Goal: Information Seeking & Learning: Compare options

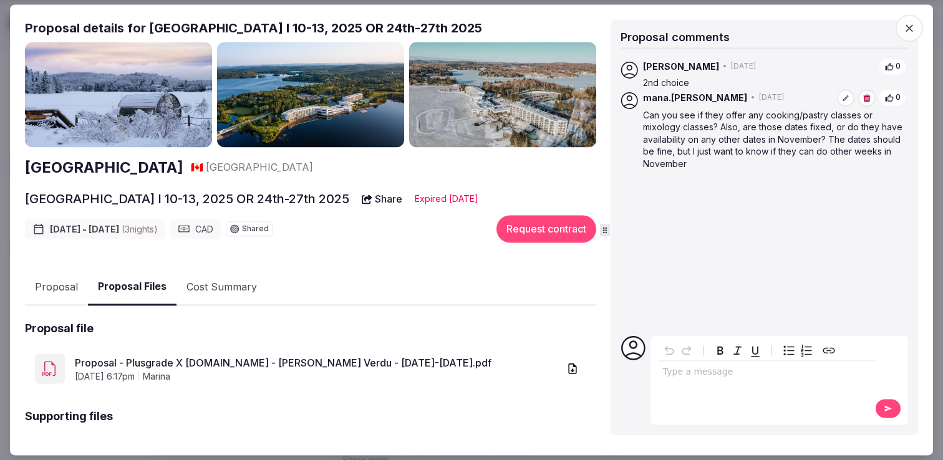
click at [915, 27] on icon "button" at bounding box center [909, 28] width 12 height 12
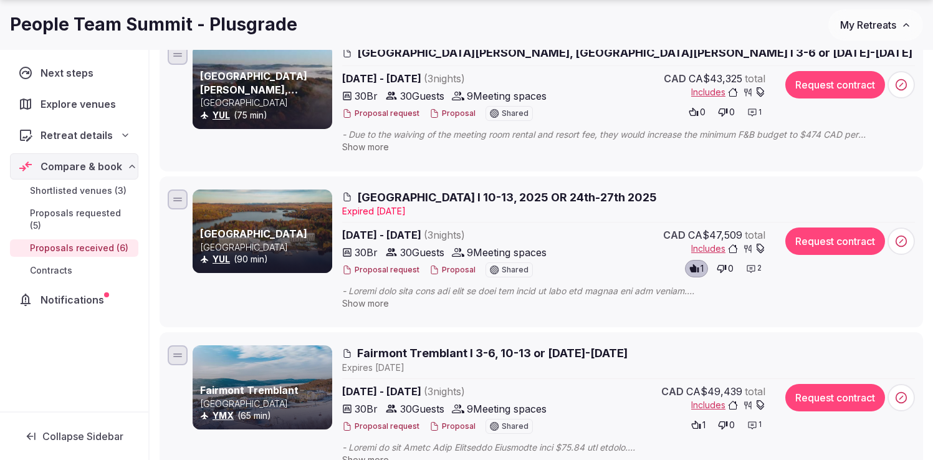
click at [67, 242] on span "Proposals received (6)" at bounding box center [79, 248] width 99 height 12
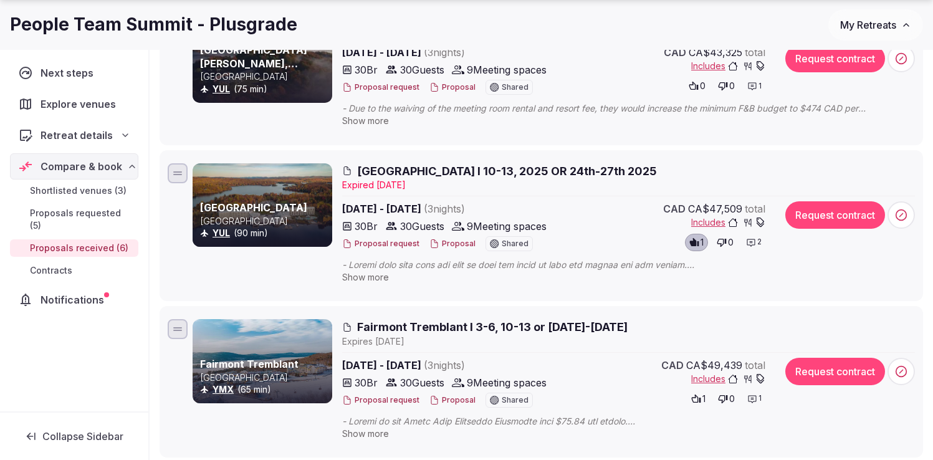
scroll to position [534, 0]
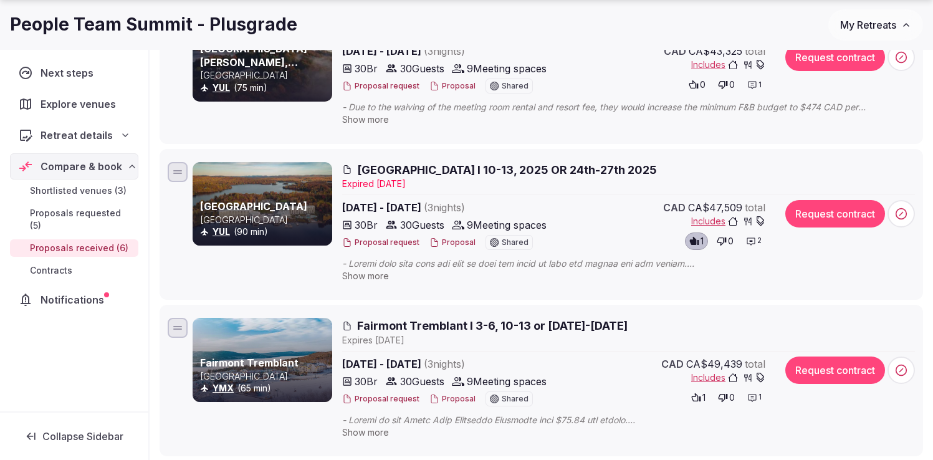
click at [378, 274] on span "Show more" at bounding box center [365, 276] width 47 height 11
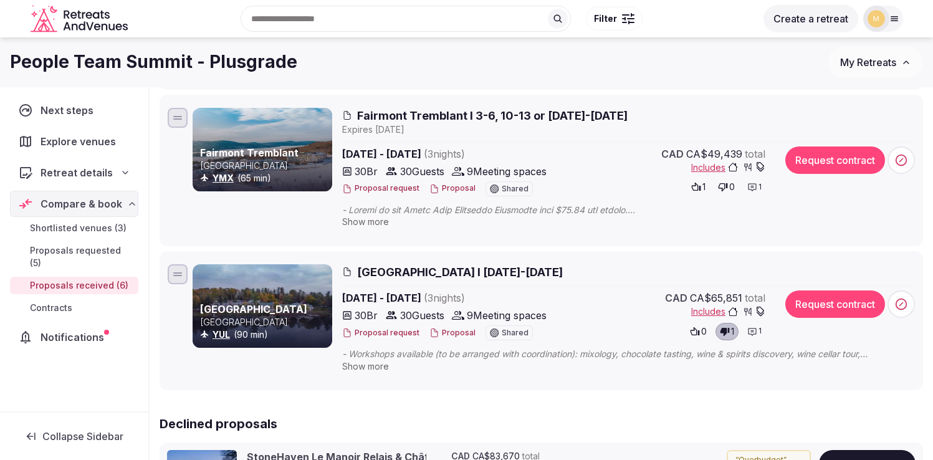
scroll to position [1512, 0]
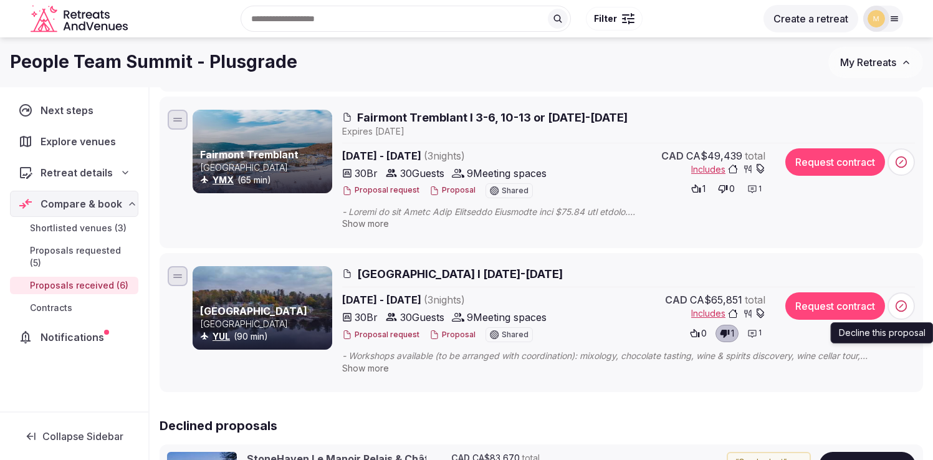
click at [904, 300] on icon at bounding box center [901, 306] width 12 height 12
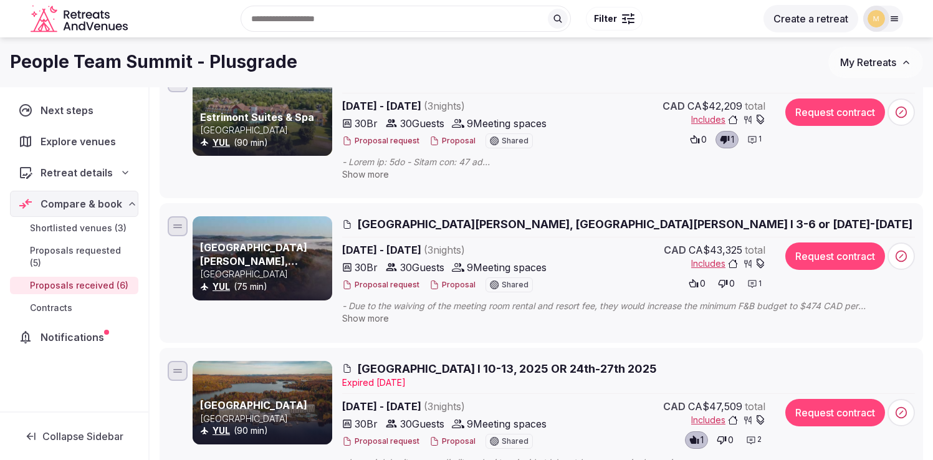
scroll to position [332, 0]
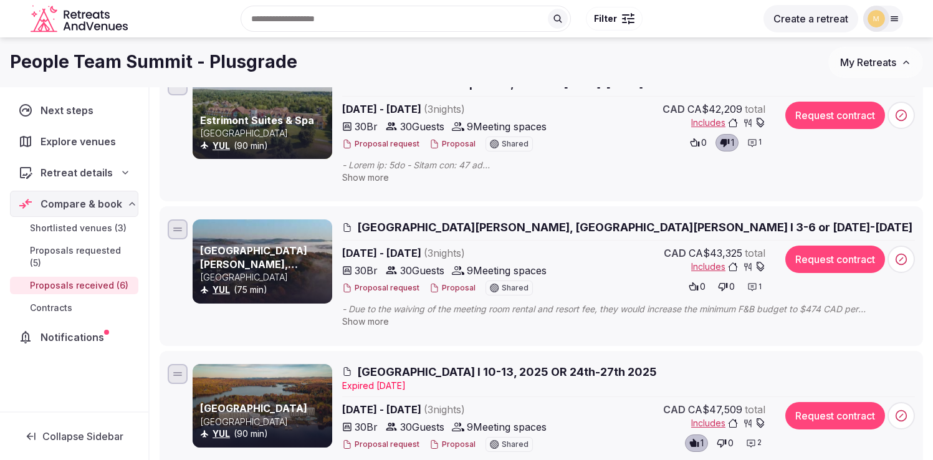
click at [377, 323] on span "Show more" at bounding box center [365, 321] width 47 height 11
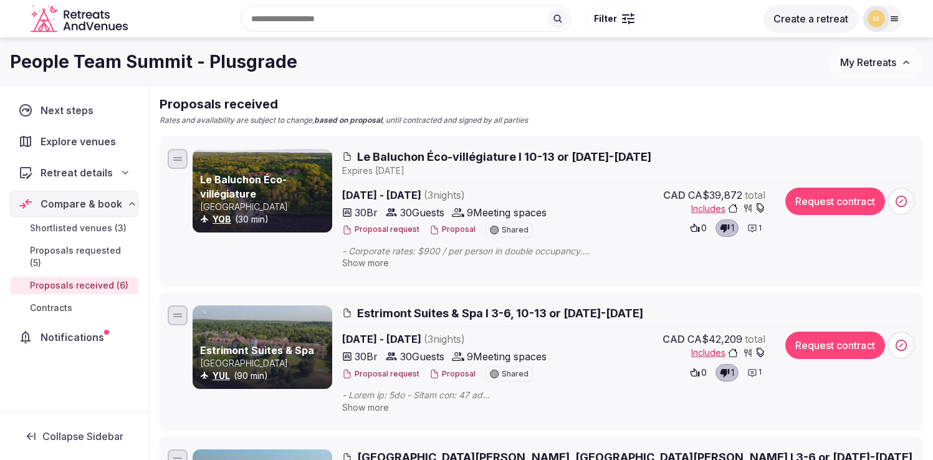
scroll to position [94, 0]
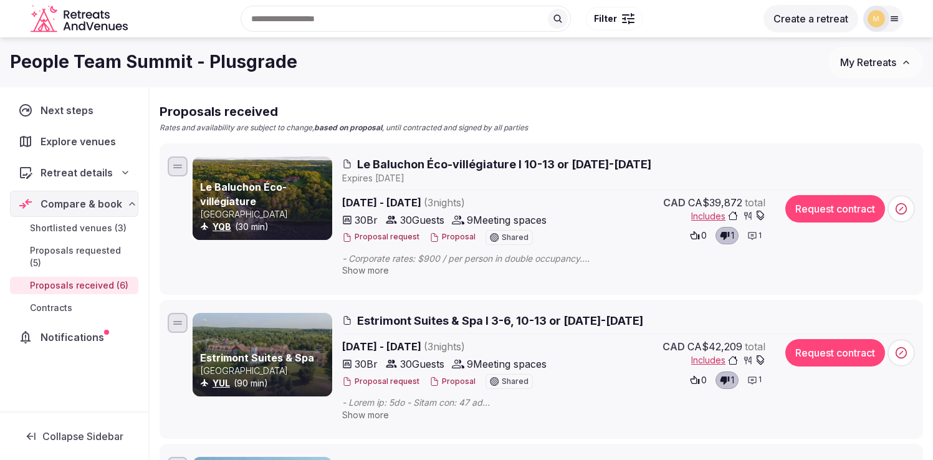
click at [370, 269] on span "Show more" at bounding box center [365, 270] width 47 height 11
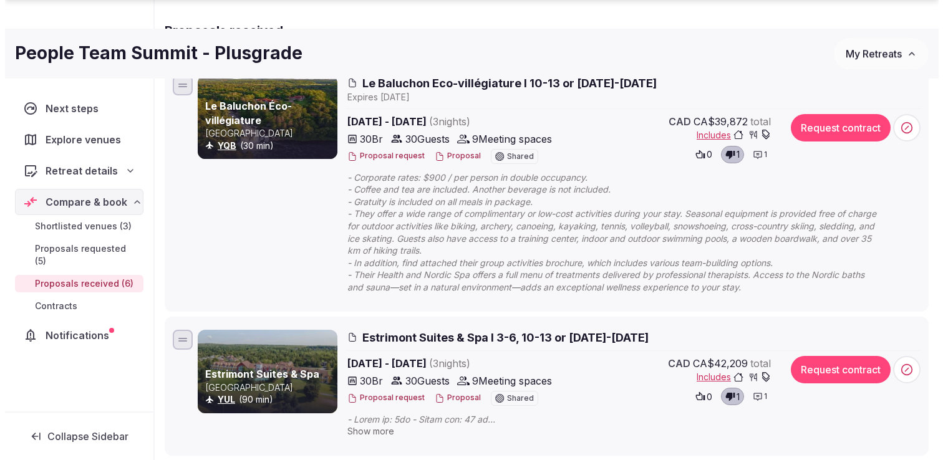
scroll to position [176, 0]
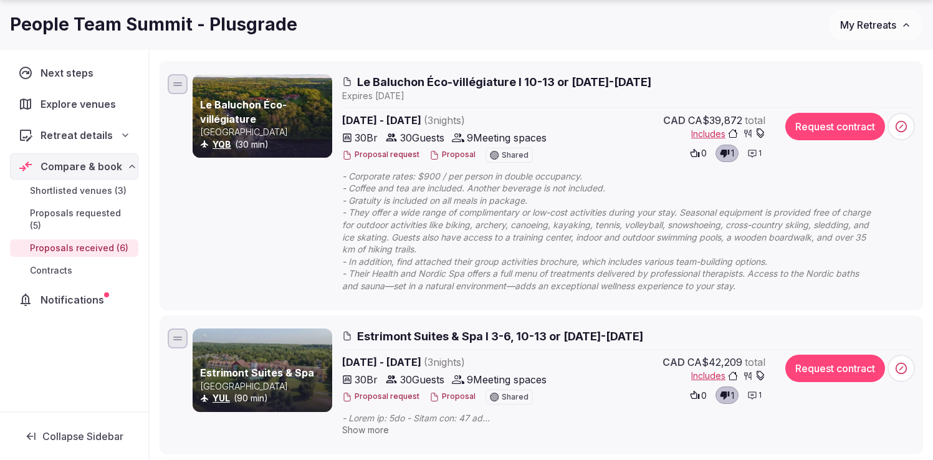
click at [454, 152] on button "Proposal" at bounding box center [453, 155] width 46 height 11
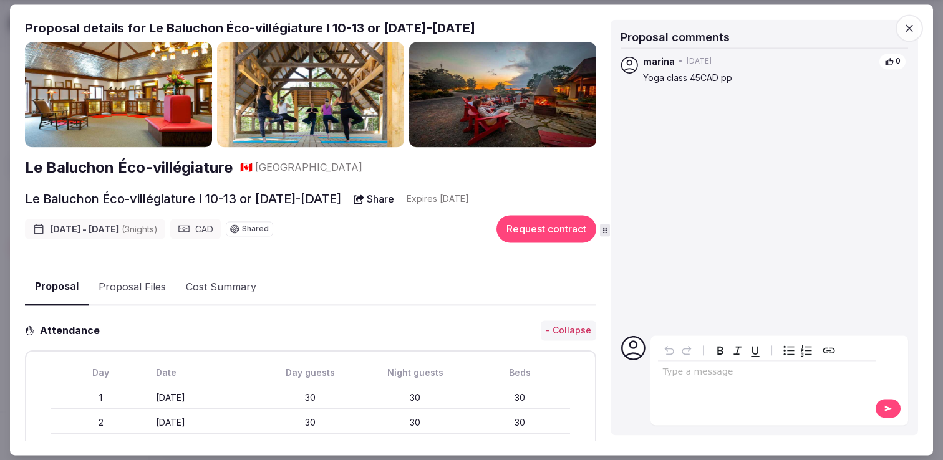
click at [138, 293] on button "Proposal Files" at bounding box center [132, 287] width 87 height 36
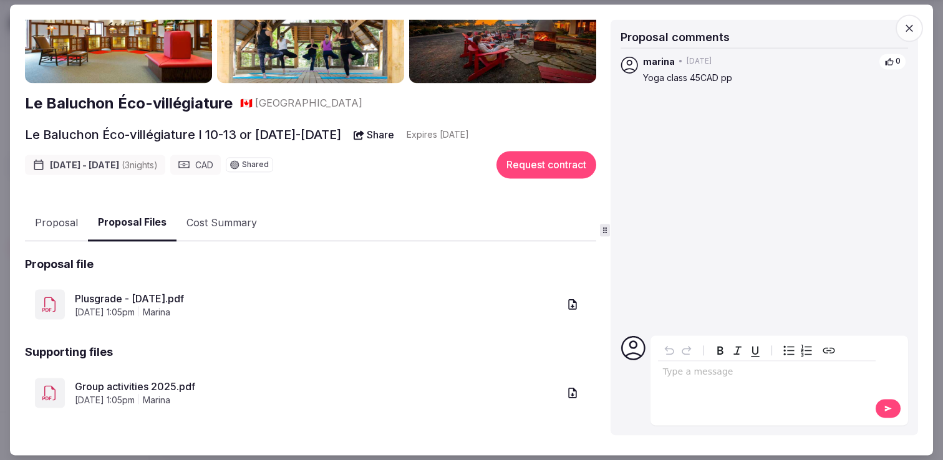
scroll to position [69, 0]
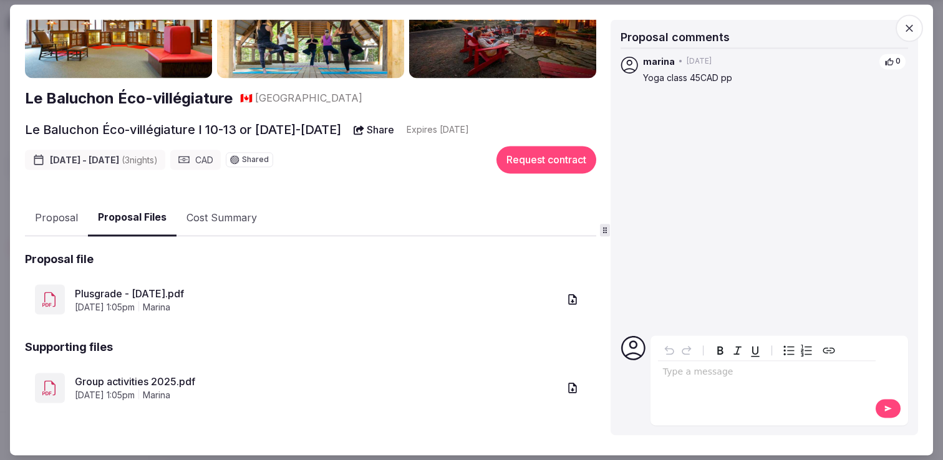
click at [113, 379] on link "Group activities 2025.pdf" at bounding box center [317, 381] width 484 height 15
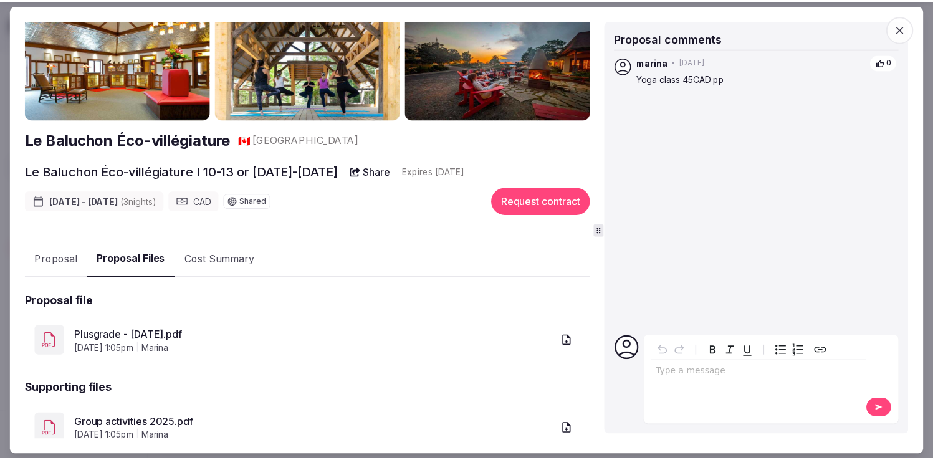
scroll to position [0, 0]
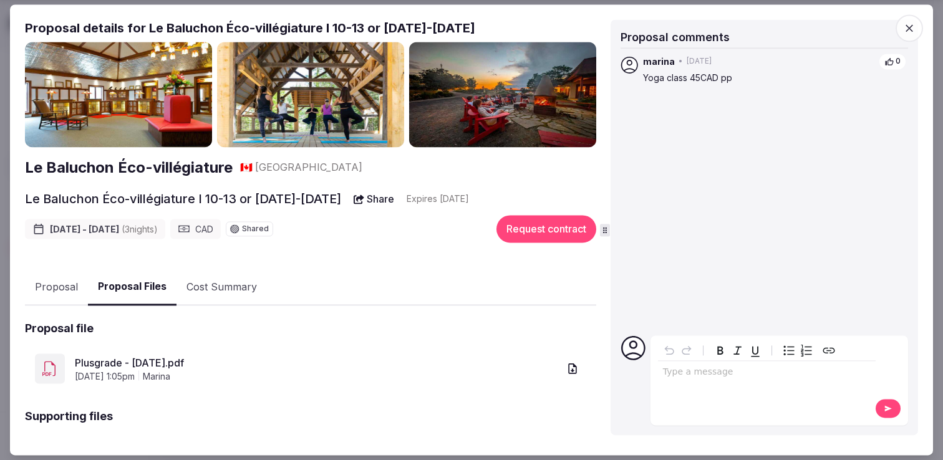
click at [143, 101] on img at bounding box center [118, 94] width 187 height 105
click at [907, 31] on icon "button" at bounding box center [909, 28] width 12 height 12
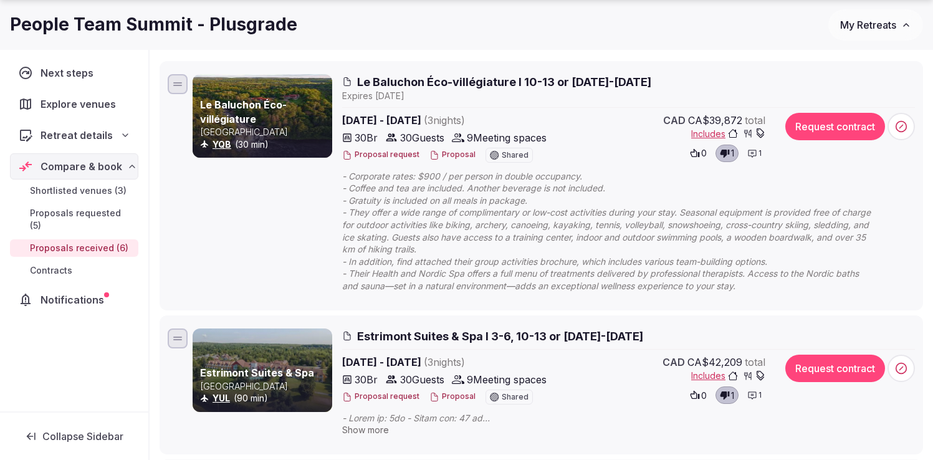
click at [404, 77] on span "Le Baluchon Éco-villégiature I 10-13 or [DATE]-[DATE]" at bounding box center [504, 82] width 294 height 16
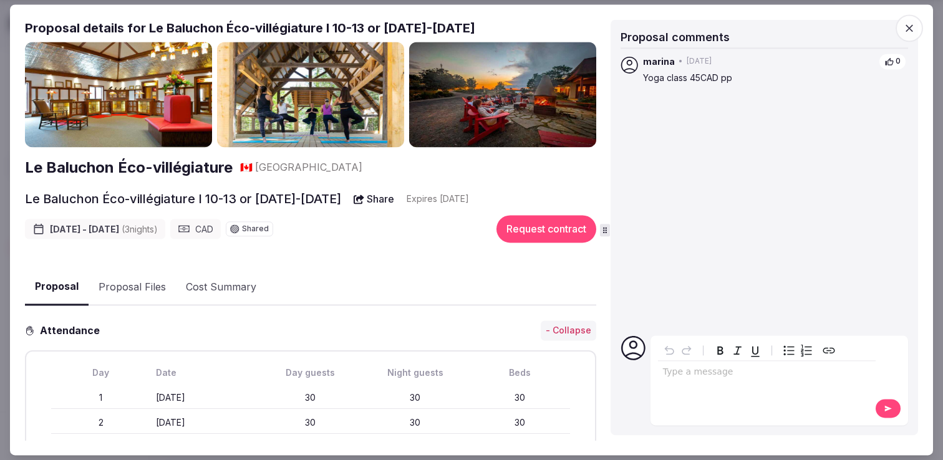
click at [903, 25] on icon "button" at bounding box center [909, 28] width 12 height 12
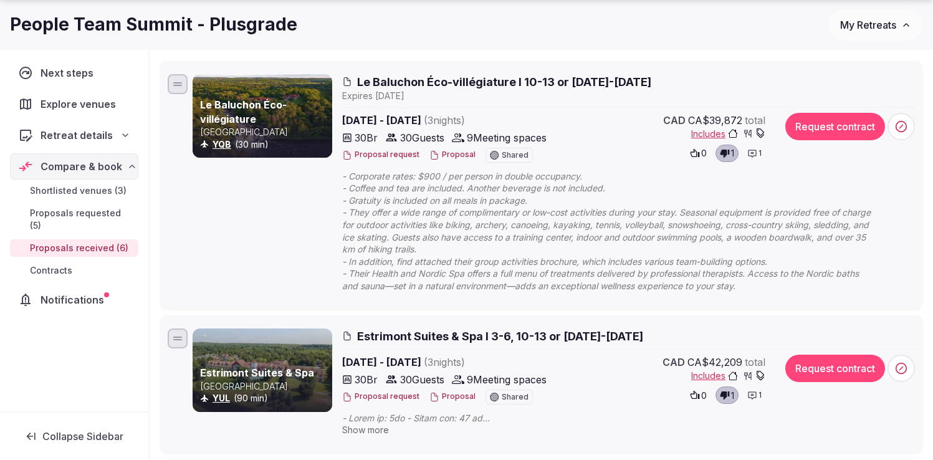
click at [63, 192] on span "Shortlisted venues (3)" at bounding box center [78, 191] width 97 height 12
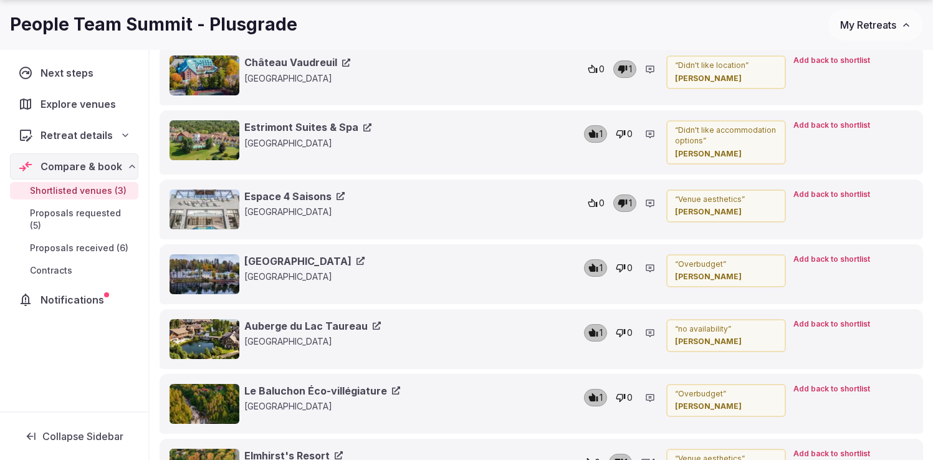
scroll to position [656, 0]
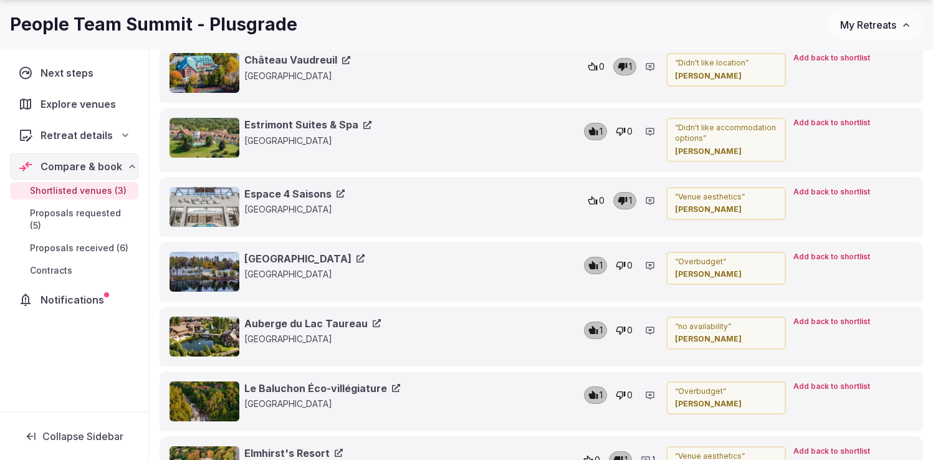
click at [284, 382] on link "Le Baluchon Éco-villégiature" at bounding box center [322, 389] width 156 height 14
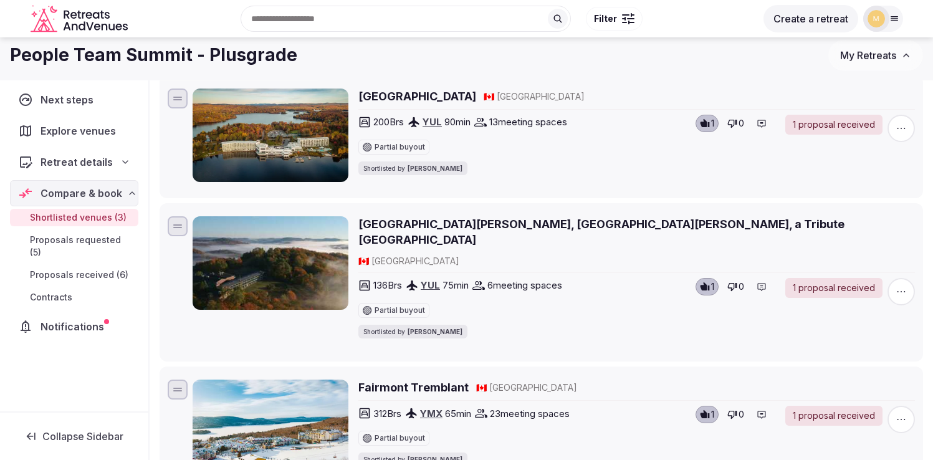
scroll to position [0, 0]
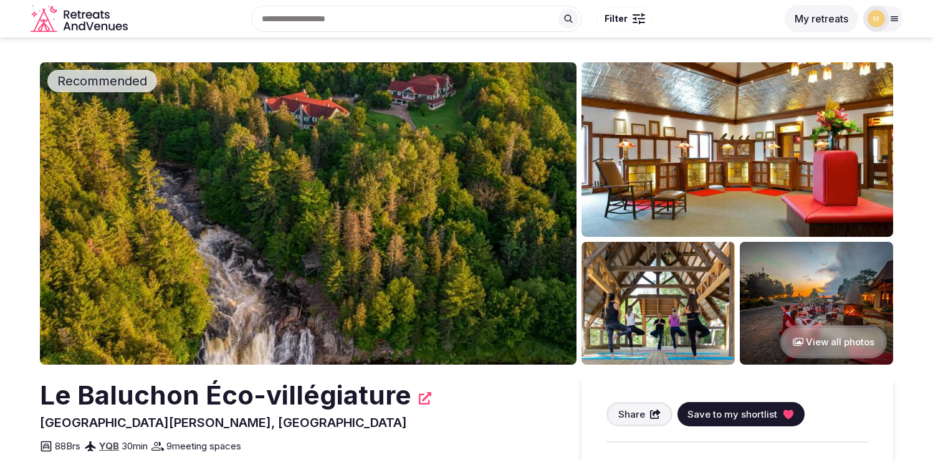
click at [307, 201] on img at bounding box center [308, 213] width 537 height 302
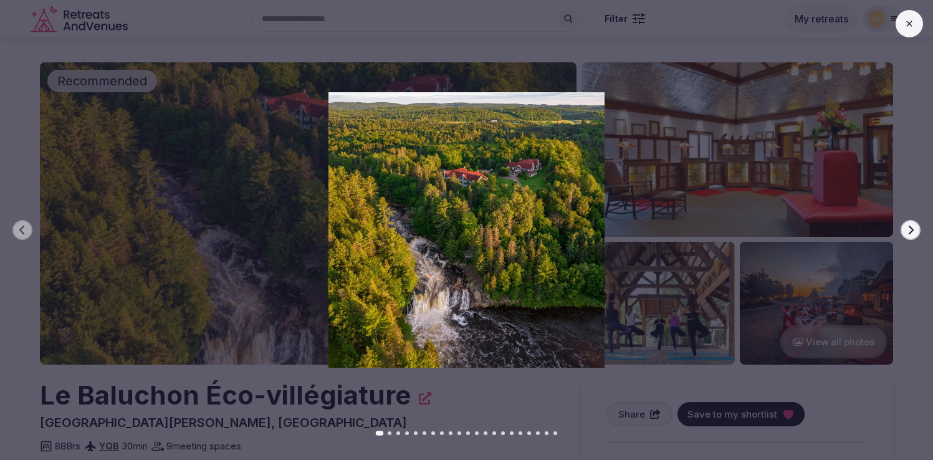
click at [910, 231] on icon "button" at bounding box center [911, 230] width 10 height 10
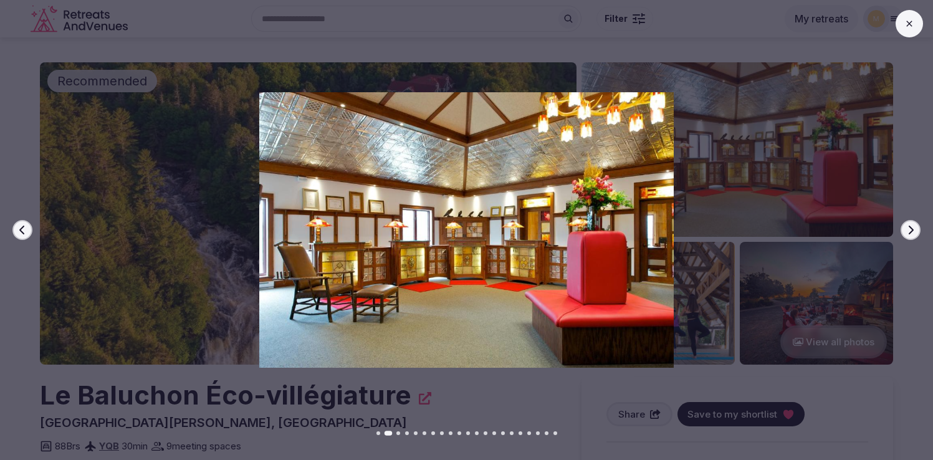
click at [910, 231] on icon "button" at bounding box center [911, 230] width 10 height 10
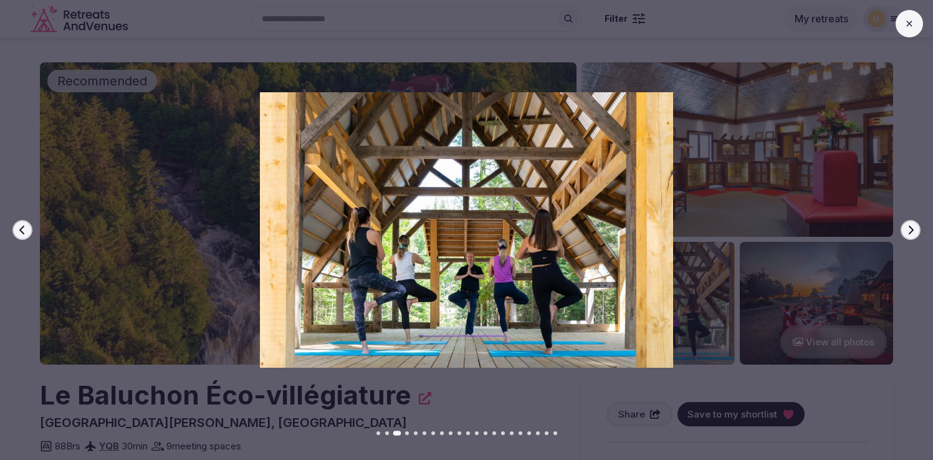
click at [910, 231] on icon "button" at bounding box center [911, 230] width 10 height 10
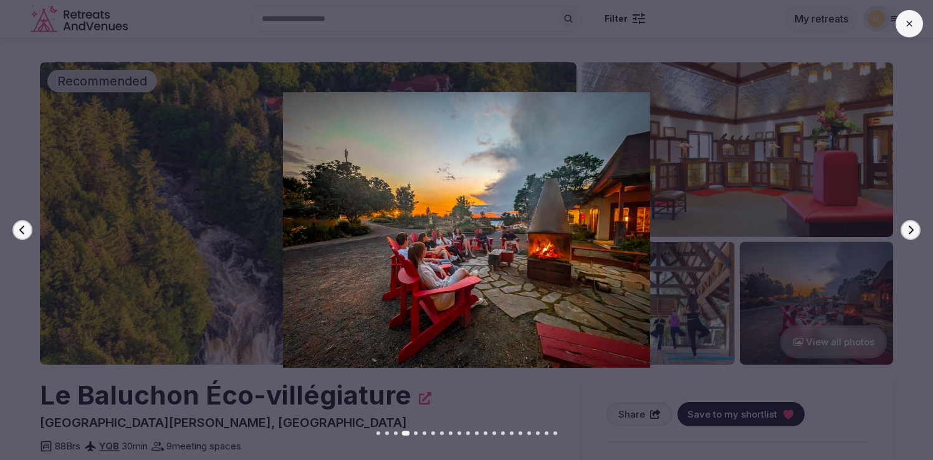
click at [910, 231] on icon "button" at bounding box center [911, 230] width 10 height 10
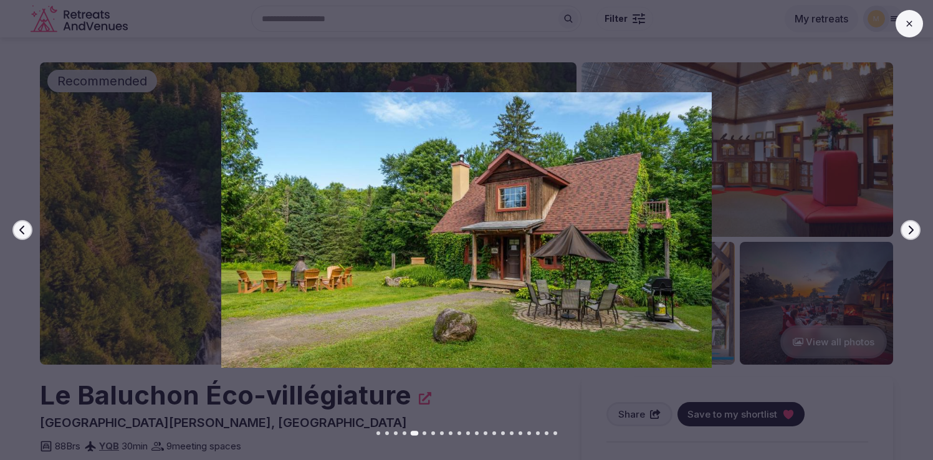
click at [910, 231] on icon "button" at bounding box center [911, 230] width 10 height 10
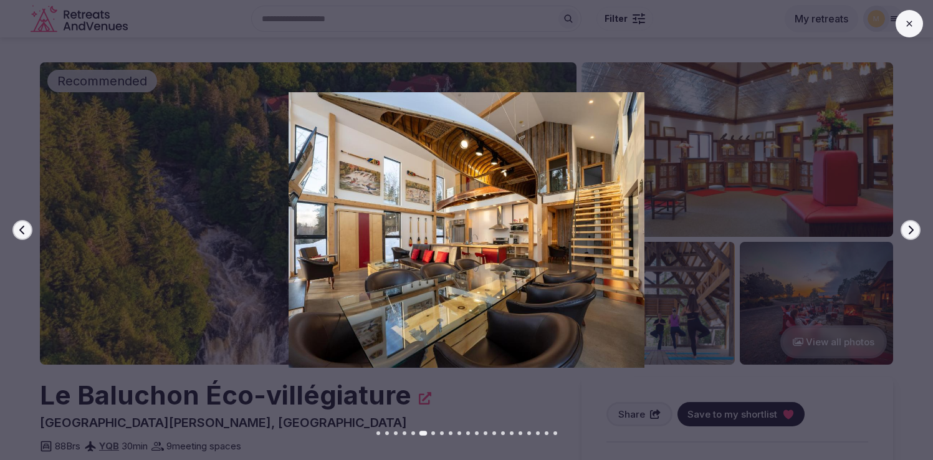
click at [910, 231] on icon "button" at bounding box center [911, 230] width 10 height 10
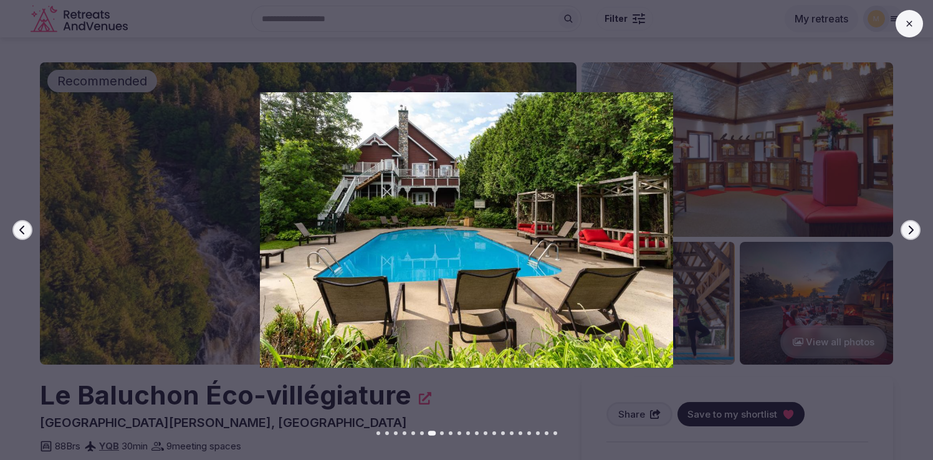
click at [910, 231] on icon "button" at bounding box center [911, 230] width 10 height 10
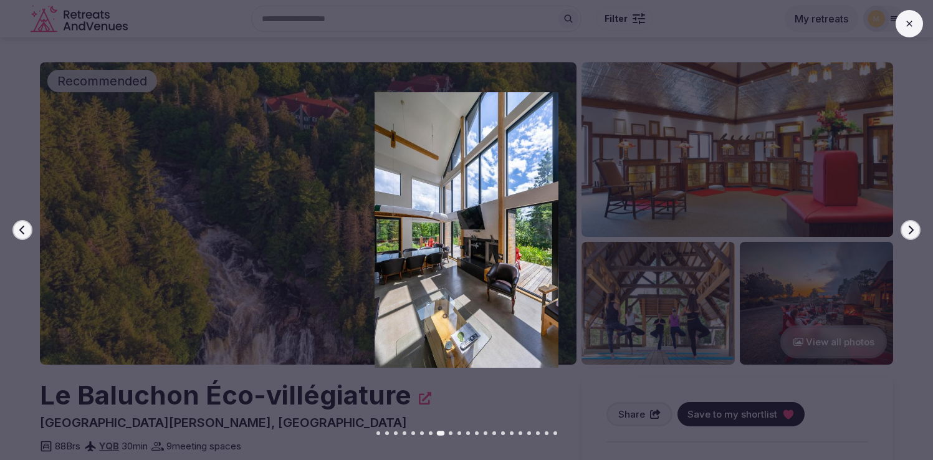
click at [910, 231] on icon "button" at bounding box center [911, 230] width 10 height 10
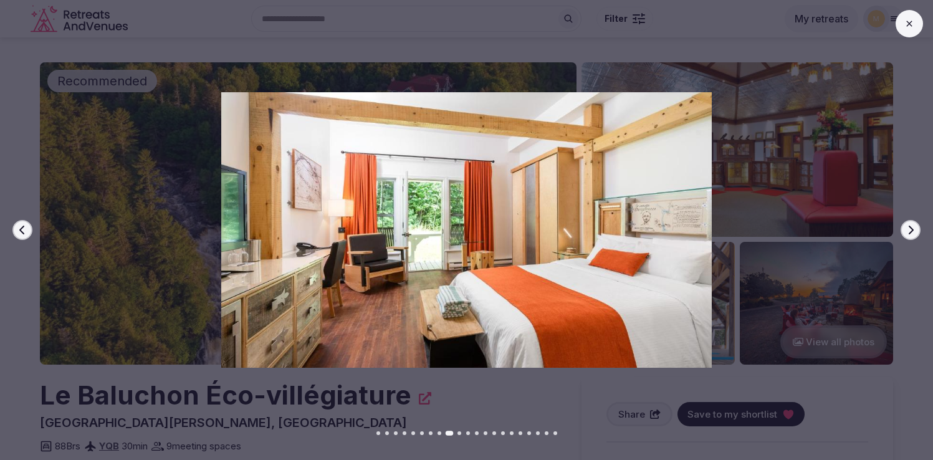
click at [910, 231] on icon "button" at bounding box center [911, 230] width 10 height 10
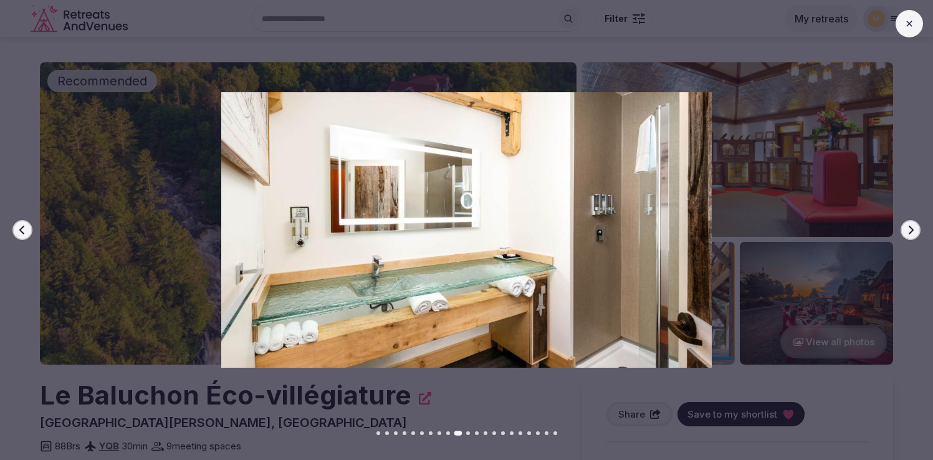
click at [910, 231] on icon "button" at bounding box center [911, 230] width 10 height 10
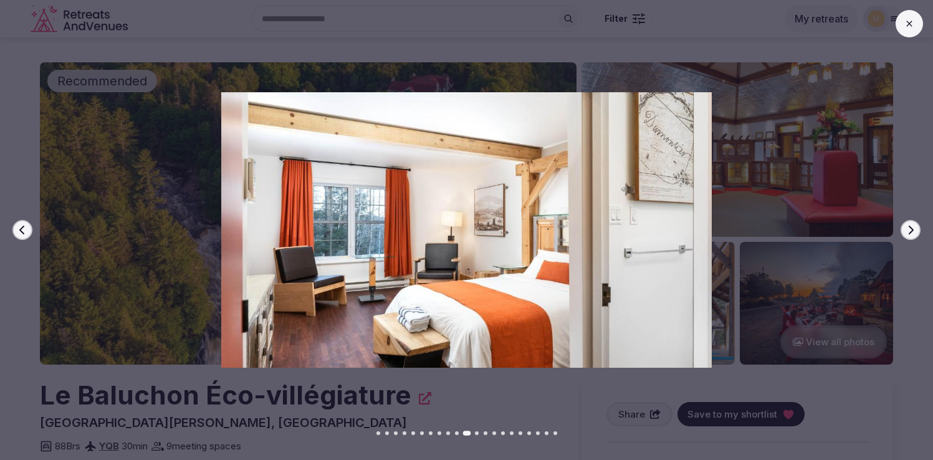
click at [910, 231] on icon "button" at bounding box center [911, 230] width 10 height 10
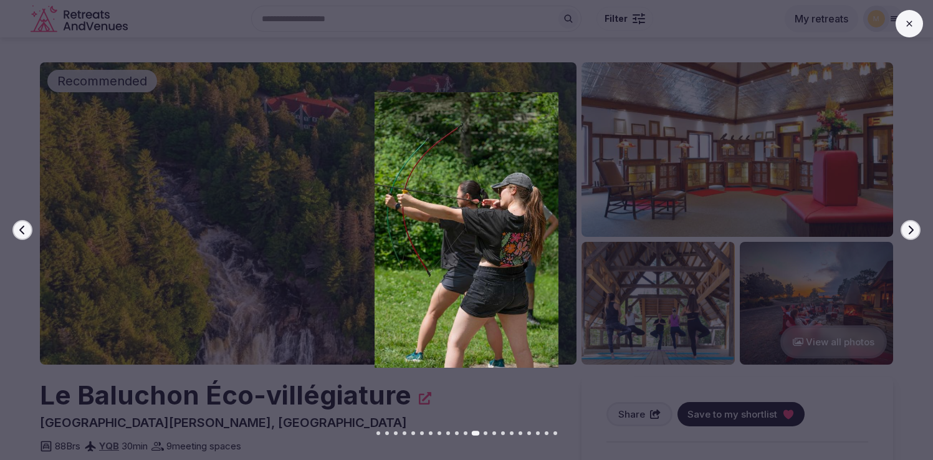
click at [910, 231] on icon "button" at bounding box center [911, 230] width 10 height 10
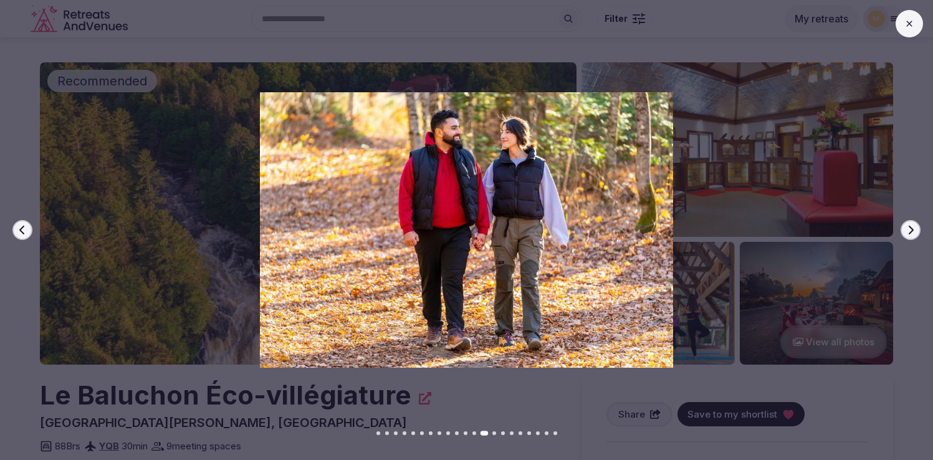
click at [910, 231] on icon "button" at bounding box center [911, 230] width 10 height 10
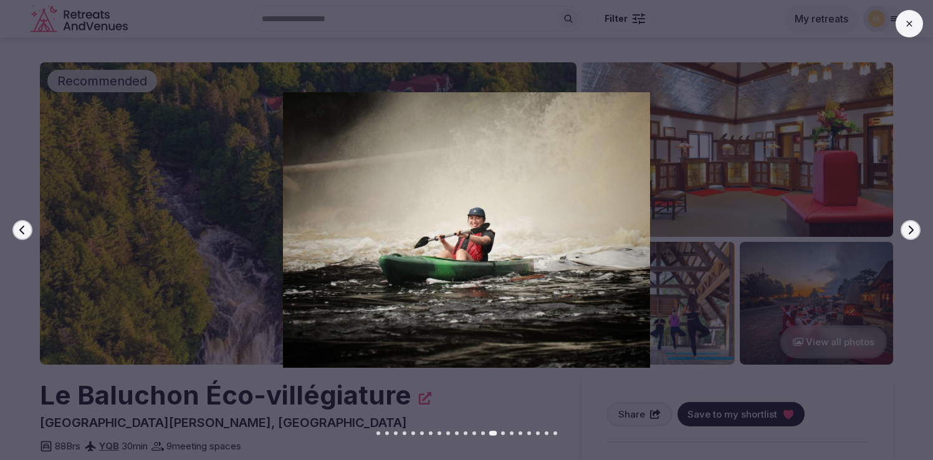
click at [910, 231] on icon "button" at bounding box center [911, 230] width 10 height 10
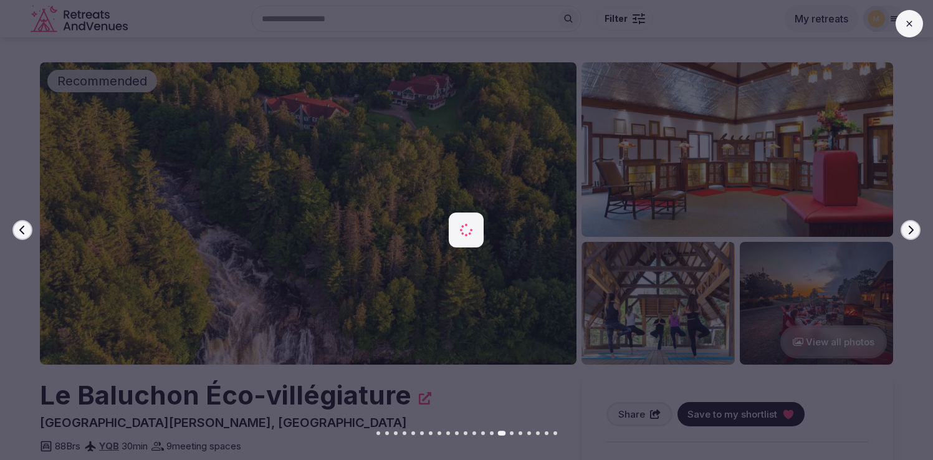
click at [910, 231] on icon "button" at bounding box center [911, 230] width 10 height 10
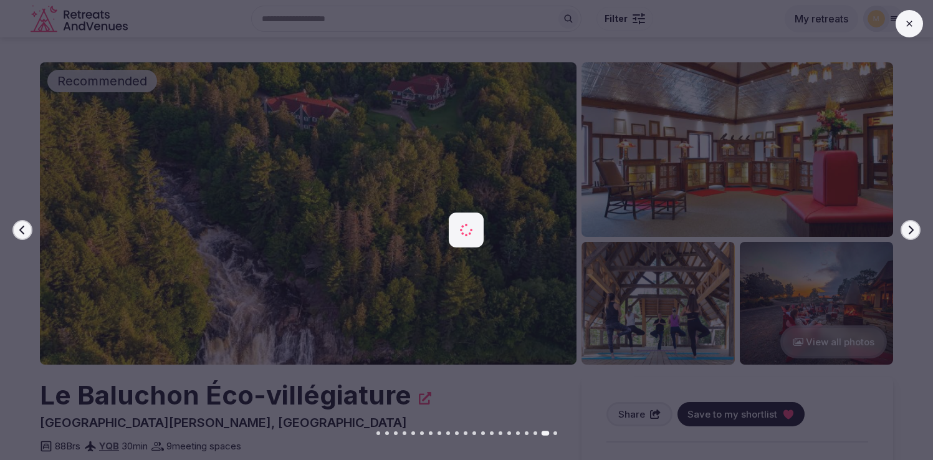
click at [910, 231] on icon "button" at bounding box center [911, 230] width 10 height 10
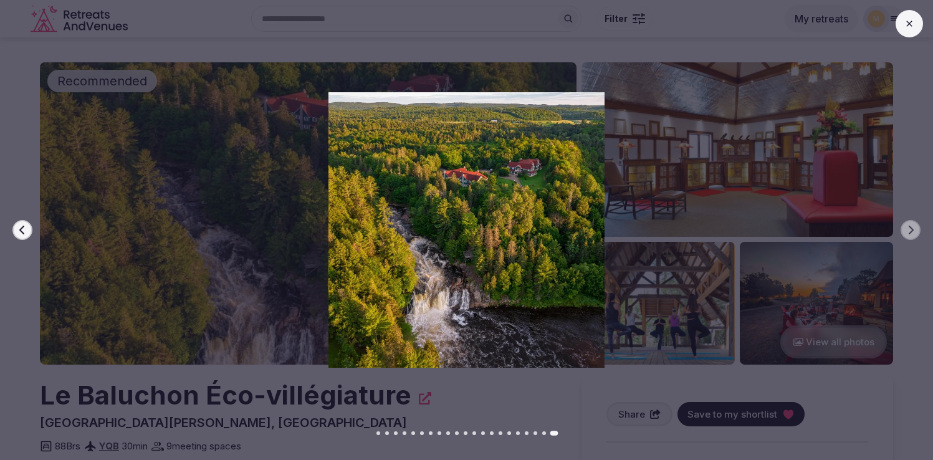
click at [902, 26] on button at bounding box center [909, 23] width 27 height 27
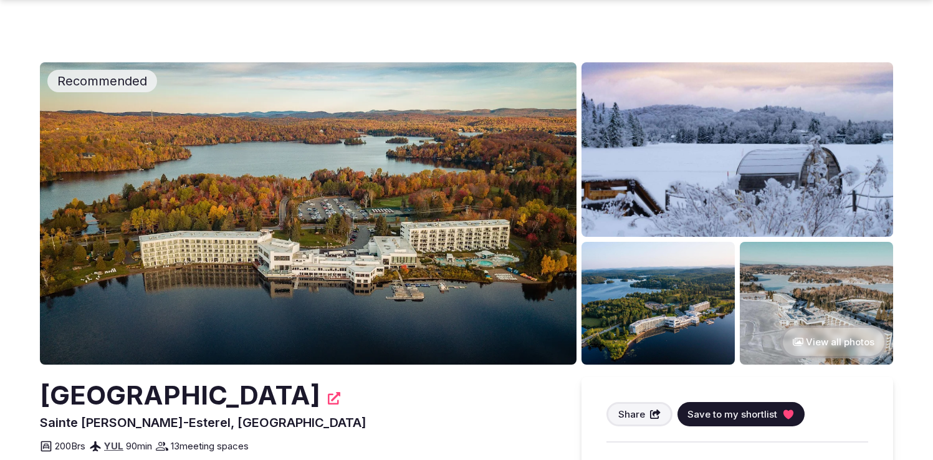
scroll to position [112, 0]
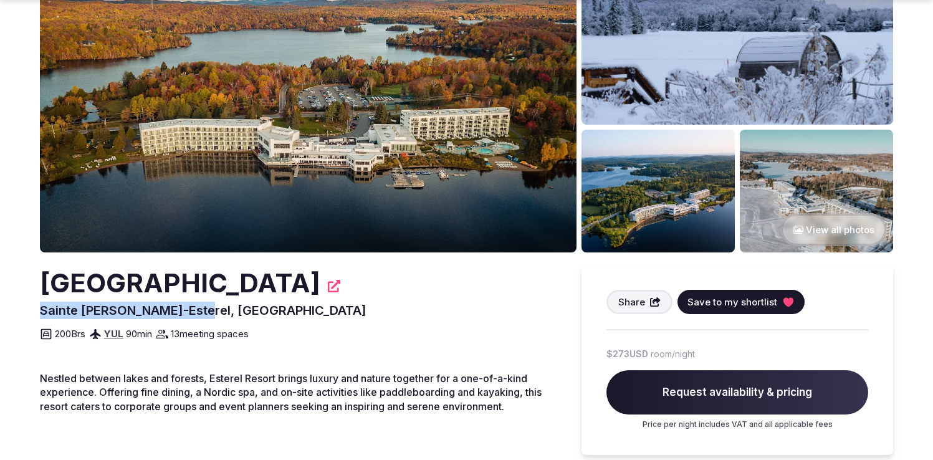
click at [354, 135] on img at bounding box center [308, 101] width 537 height 302
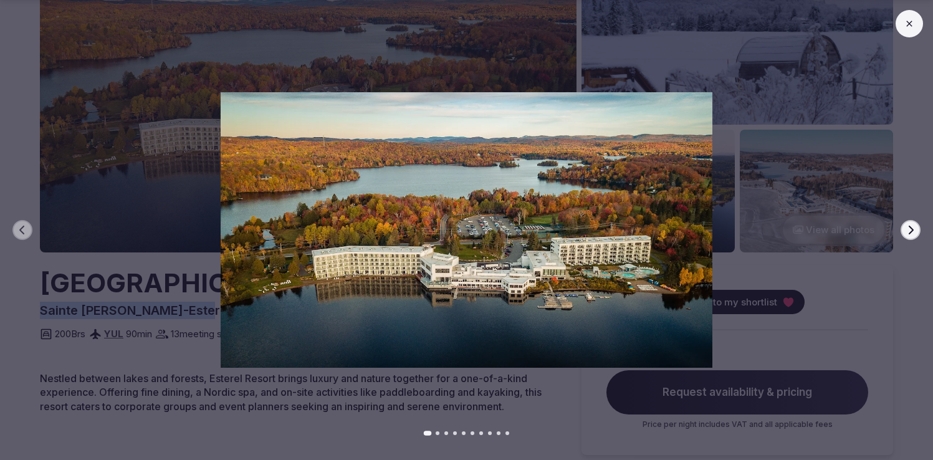
click at [916, 229] on button "Next slide" at bounding box center [911, 230] width 20 height 20
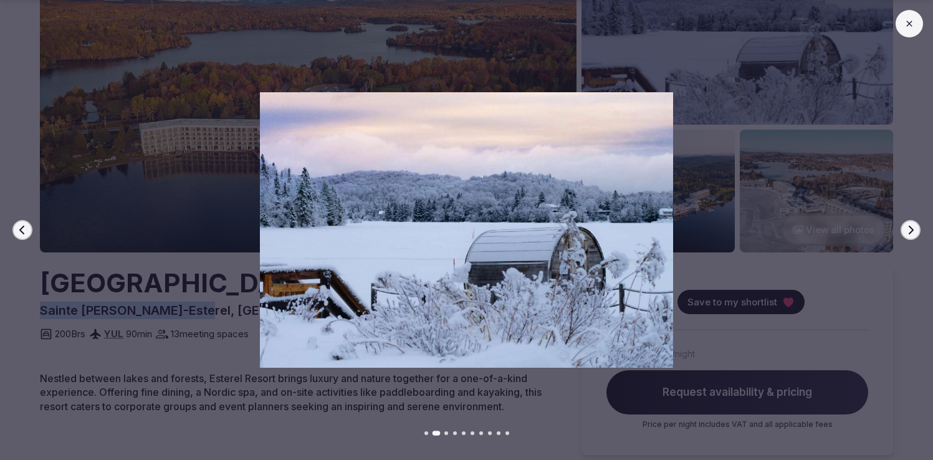
click at [916, 229] on button "Next slide" at bounding box center [911, 230] width 20 height 20
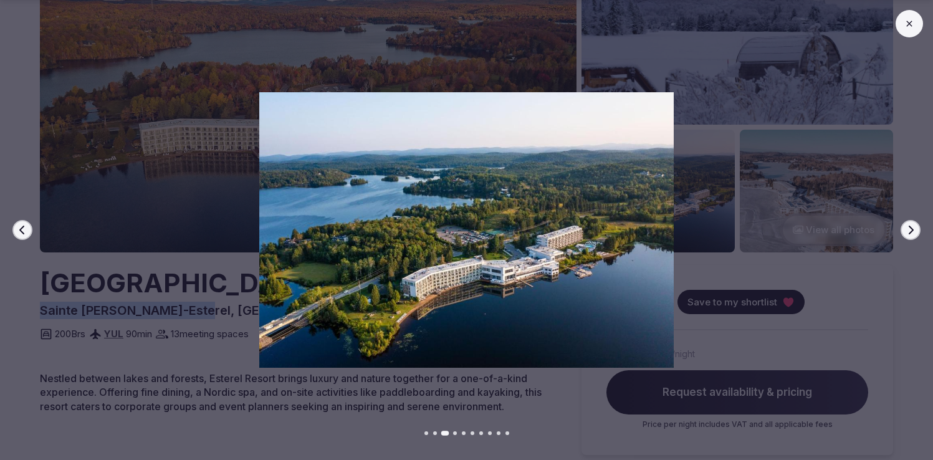
click at [916, 229] on button "Next slide" at bounding box center [911, 230] width 20 height 20
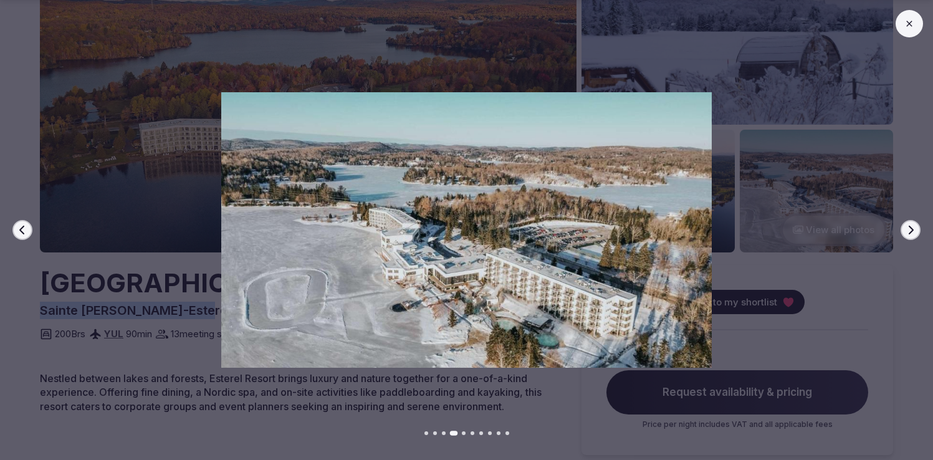
click at [916, 229] on button "Next slide" at bounding box center [911, 230] width 20 height 20
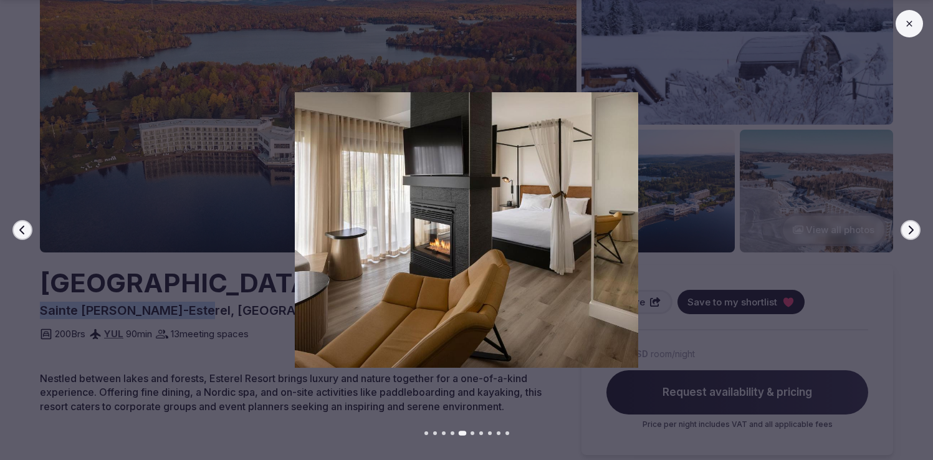
click at [916, 229] on button "Next slide" at bounding box center [911, 230] width 20 height 20
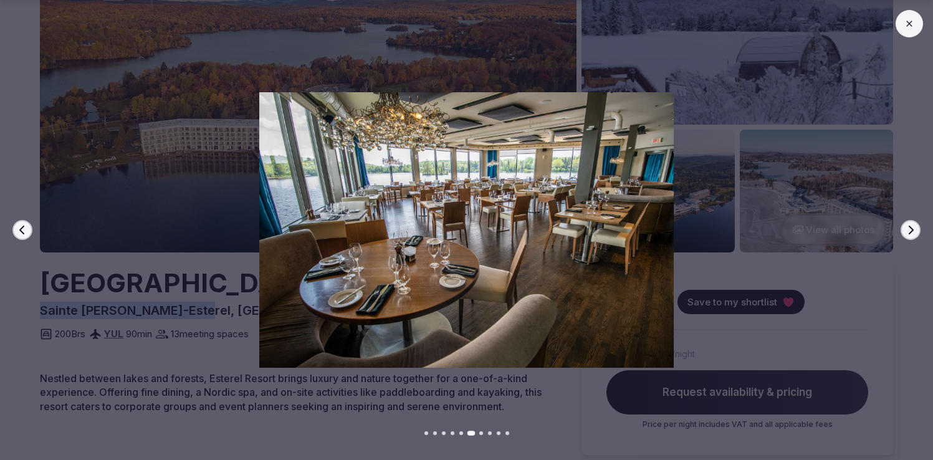
click at [916, 229] on button "Next slide" at bounding box center [911, 230] width 20 height 20
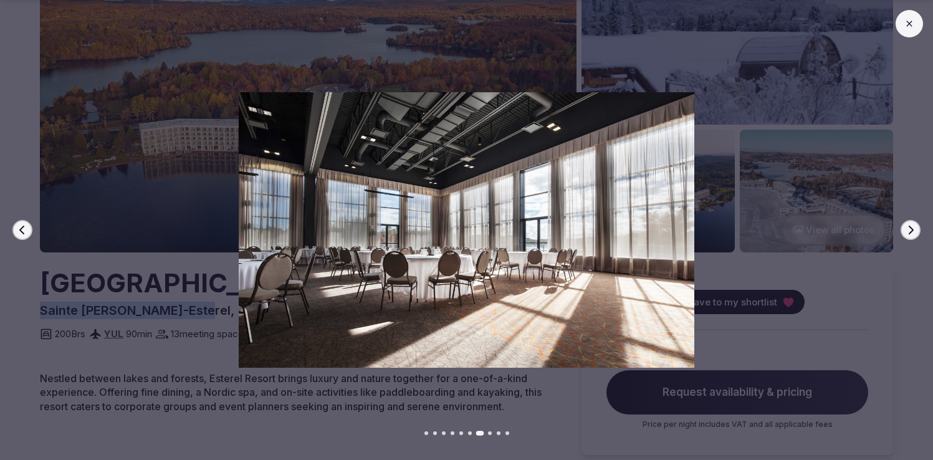
click at [916, 229] on button "Next slide" at bounding box center [911, 230] width 20 height 20
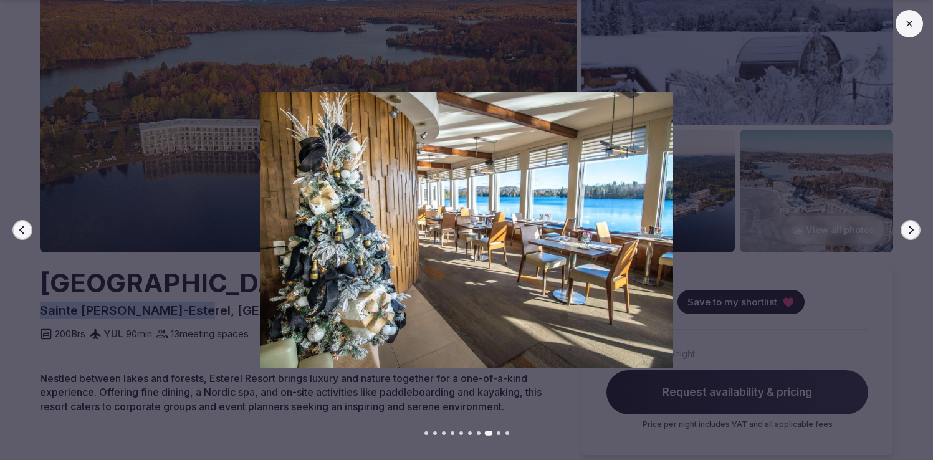
click at [916, 229] on button "Next slide" at bounding box center [911, 230] width 20 height 20
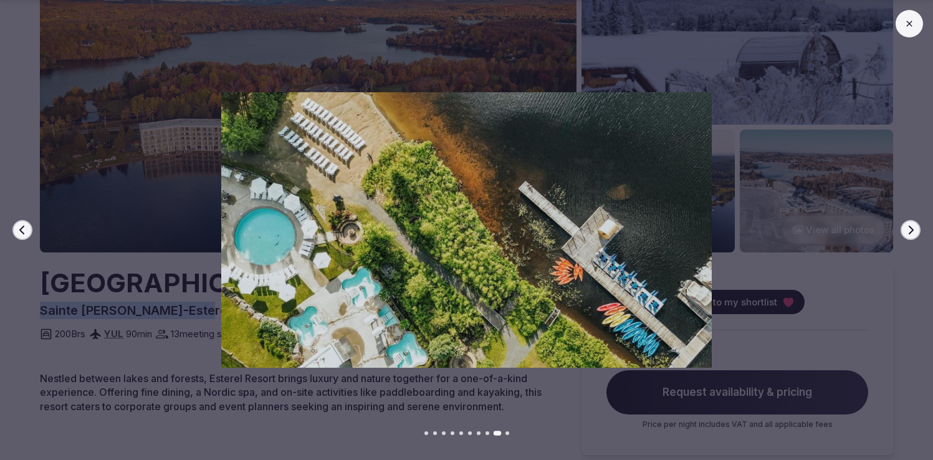
click at [916, 229] on button "Next slide" at bounding box center [911, 230] width 20 height 20
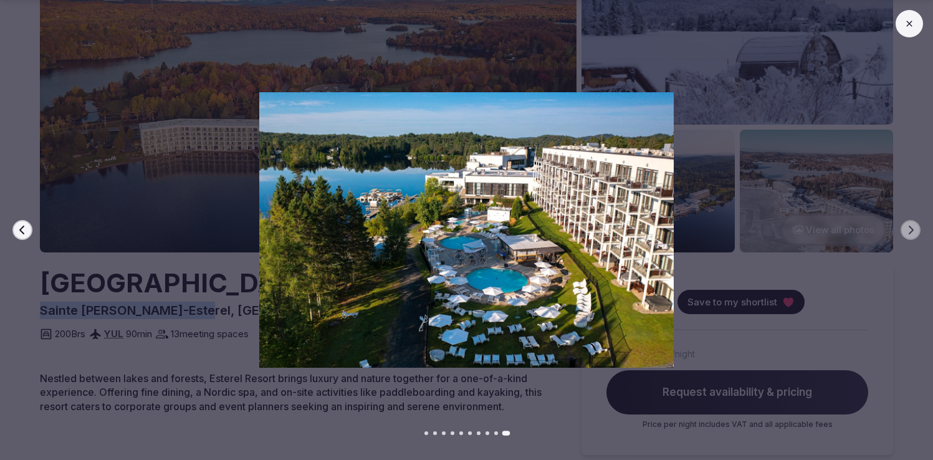
click at [910, 34] on button at bounding box center [909, 23] width 27 height 27
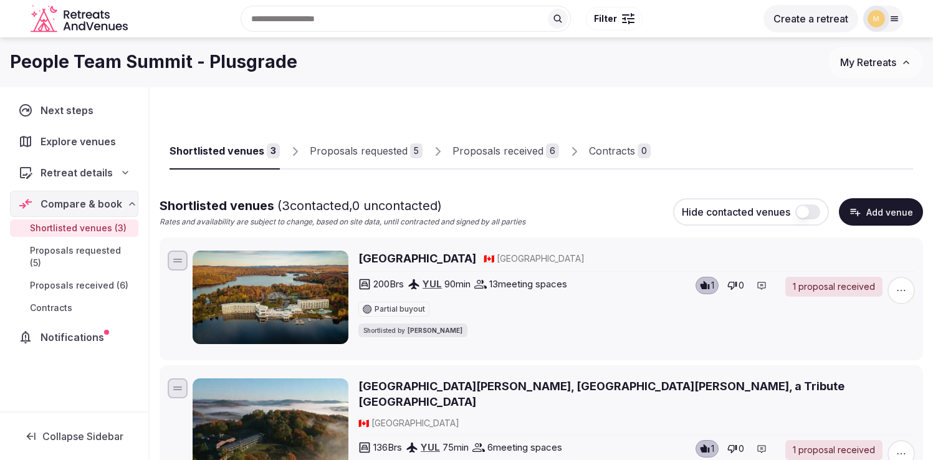
click at [69, 279] on span "Proposals received (6)" at bounding box center [79, 285] width 99 height 12
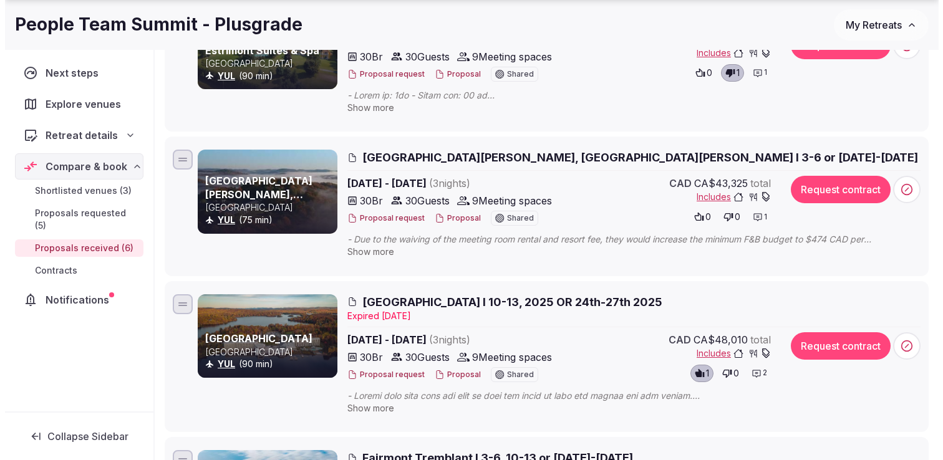
scroll to position [417, 0]
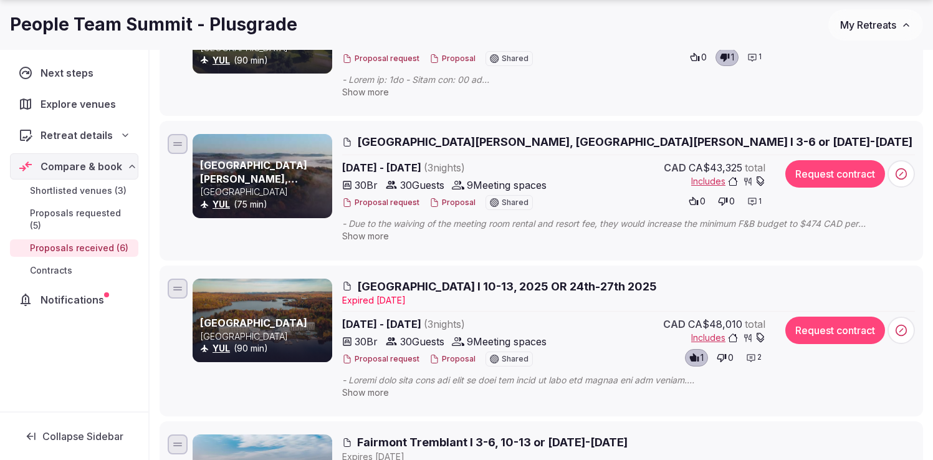
click at [450, 361] on button "Proposal" at bounding box center [453, 359] width 46 height 11
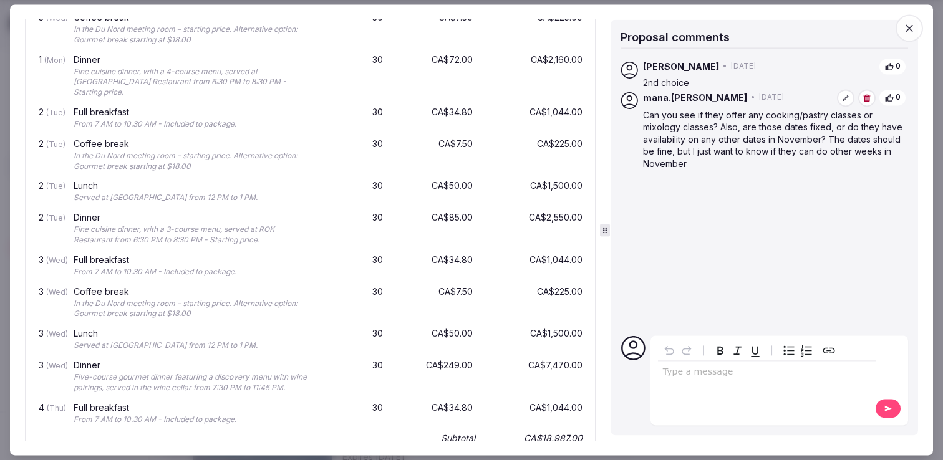
scroll to position [1366, 0]
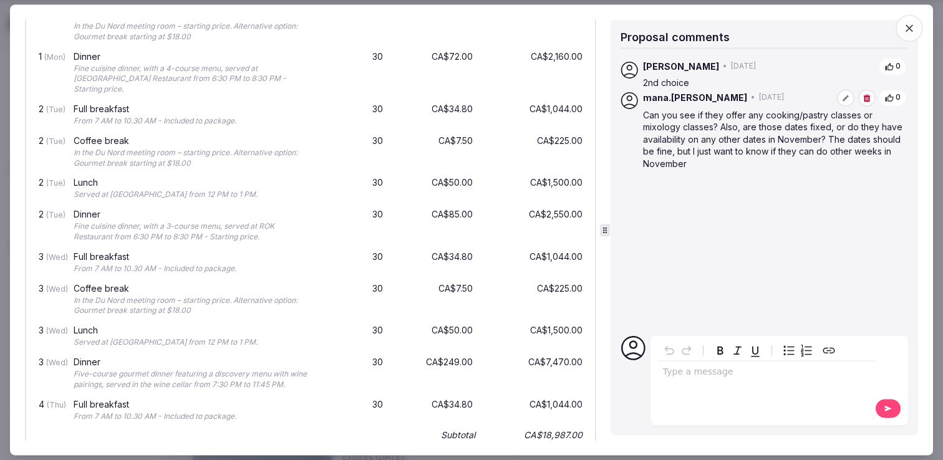
drag, startPoint x: 92, startPoint y: 67, endPoint x: 209, endPoint y: 78, distance: 117.1
click at [209, 78] on div "Fine cuisine dinner, with a 4-course menu, served at [GEOGRAPHIC_DATA] Restaura…" at bounding box center [193, 79] width 239 height 31
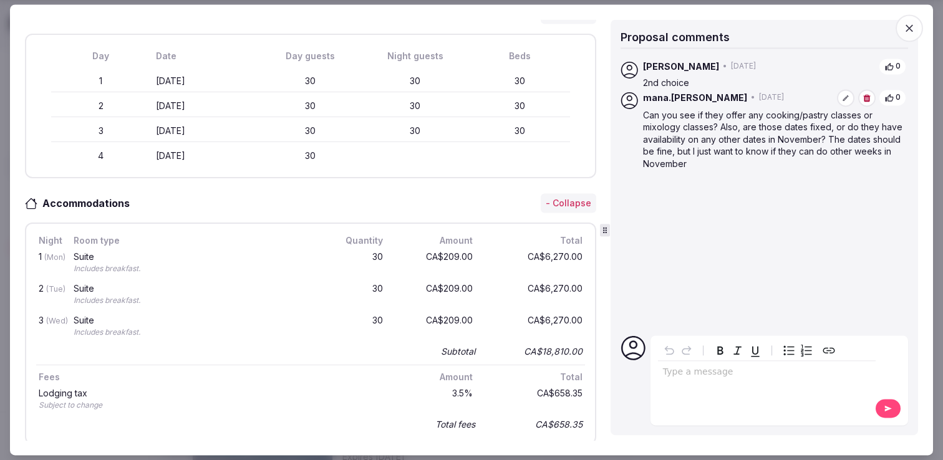
scroll to position [0, 0]
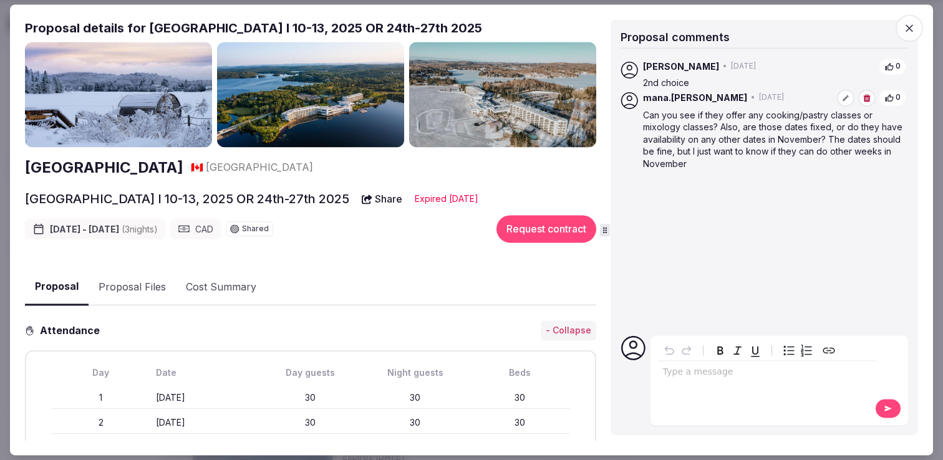
click at [914, 29] on icon "button" at bounding box center [909, 28] width 12 height 12
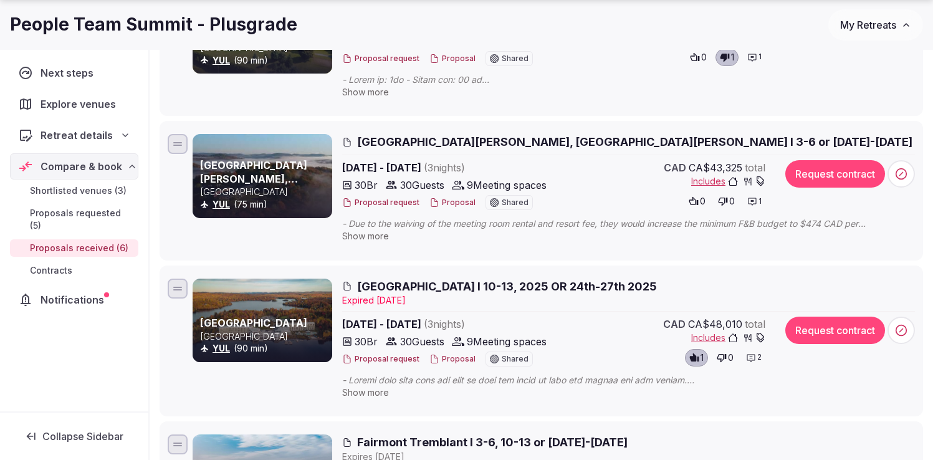
click at [457, 359] on button "Proposal" at bounding box center [453, 359] width 46 height 11
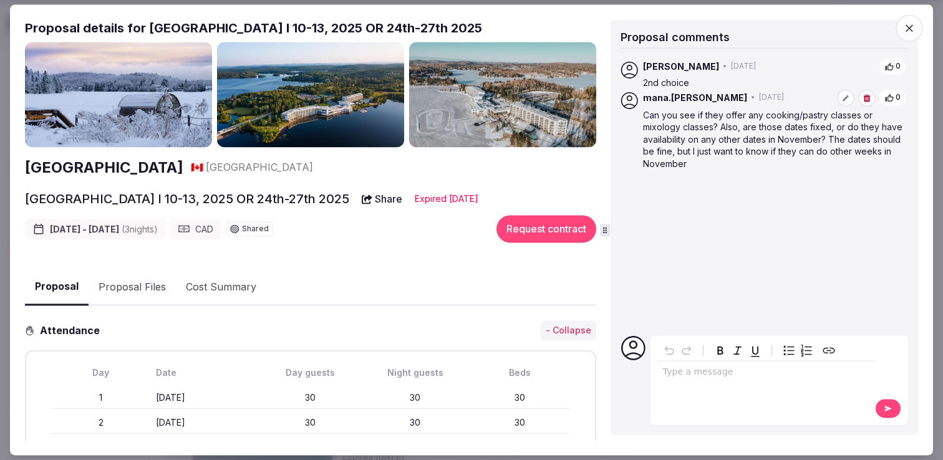
click at [136, 284] on button "Proposal Files" at bounding box center [132, 287] width 87 height 36
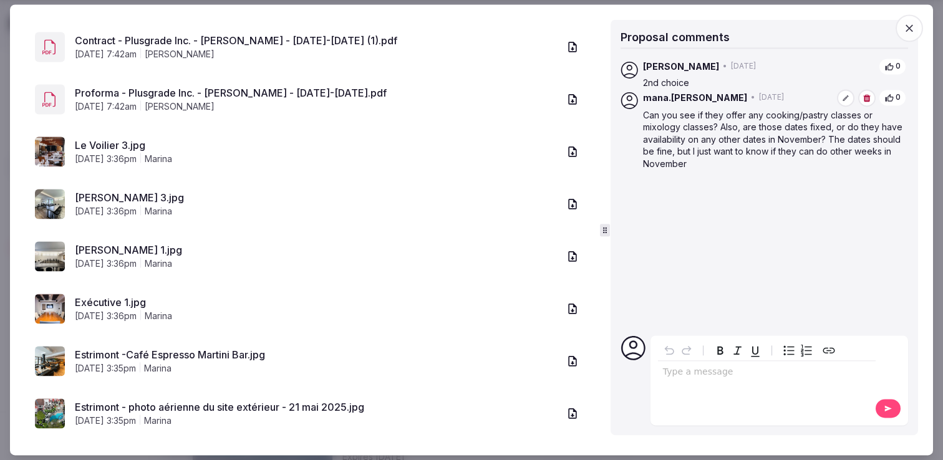
scroll to position [416, 0]
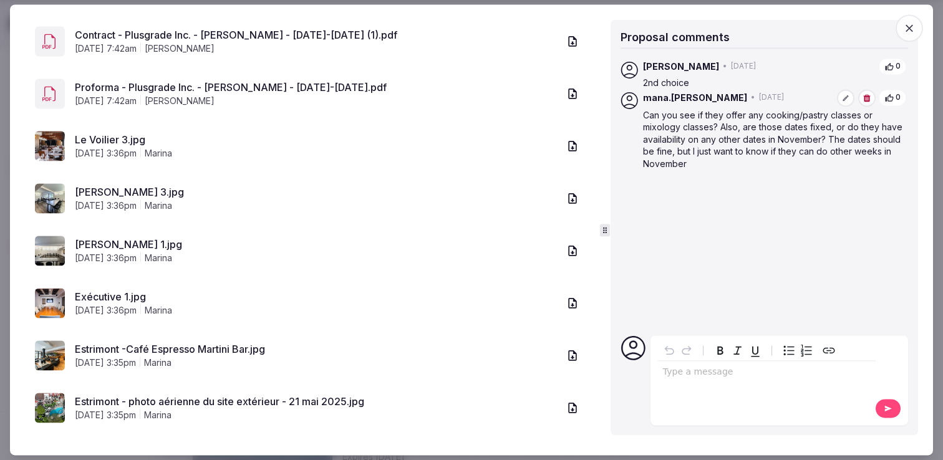
click at [104, 139] on link "Le Voilier 3.jpg" at bounding box center [317, 139] width 484 height 15
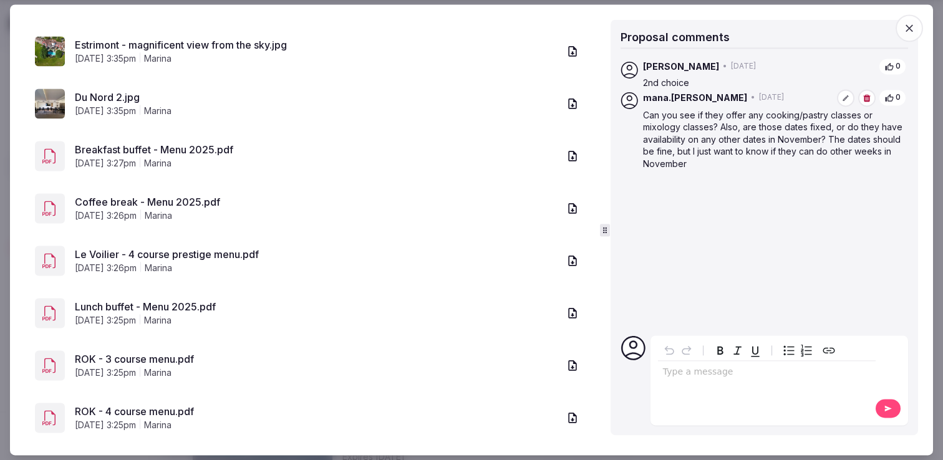
scroll to position [836, 0]
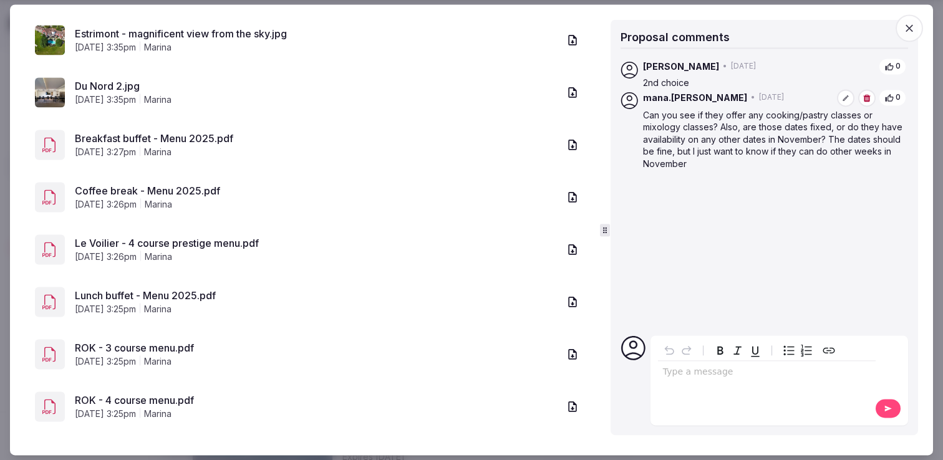
click at [111, 137] on link "Breakfast buffet - Menu 2025.pdf" at bounding box center [317, 138] width 484 height 15
click at [104, 185] on link "Coffee break - Menu 2025.pdf" at bounding box center [317, 190] width 484 height 15
click at [138, 244] on link "Le Voilier - 4 course prestige menu.pdf" at bounding box center [317, 243] width 484 height 15
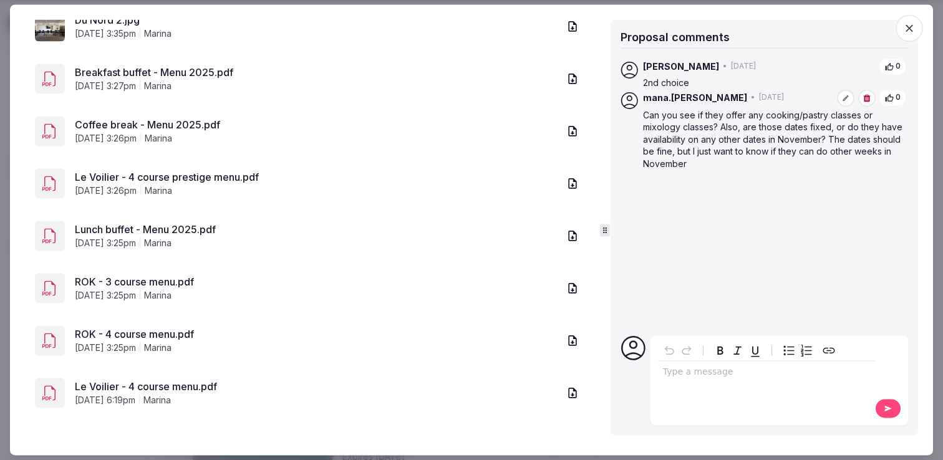
scroll to position [903, 0]
click at [144, 231] on link "Lunch buffet - Menu 2025.pdf" at bounding box center [317, 228] width 484 height 15
click at [133, 280] on link "ROK - 3 course menu.pdf" at bounding box center [317, 281] width 484 height 15
click at [147, 329] on link "ROK - 4 course menu.pdf" at bounding box center [317, 333] width 484 height 15
click at [94, 385] on link "Le Voilier - 4 course menu.pdf" at bounding box center [317, 385] width 484 height 15
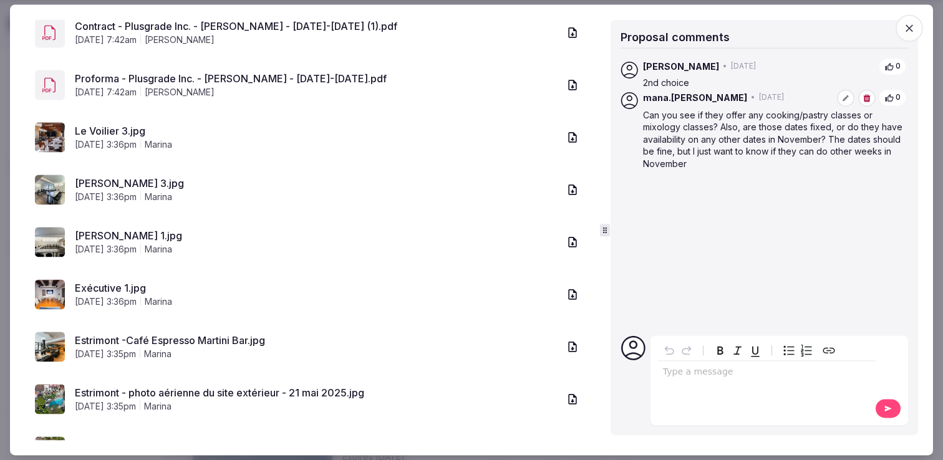
scroll to position [416, 0]
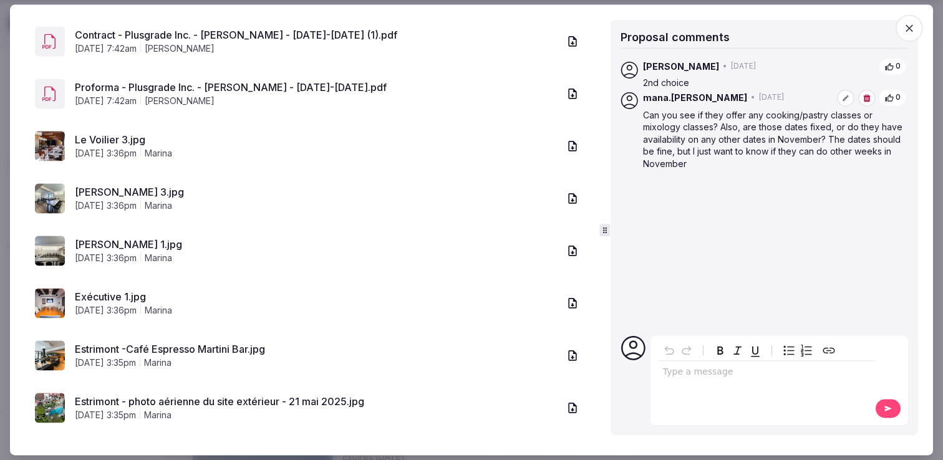
click at [93, 193] on link "[PERSON_NAME] 3.jpg" at bounding box center [317, 192] width 484 height 15
click at [568, 196] on icon "button" at bounding box center [572, 198] width 8 height 11
click at [566, 247] on icon "button" at bounding box center [572, 250] width 12 height 12
click at [566, 302] on icon "button" at bounding box center [572, 303] width 12 height 12
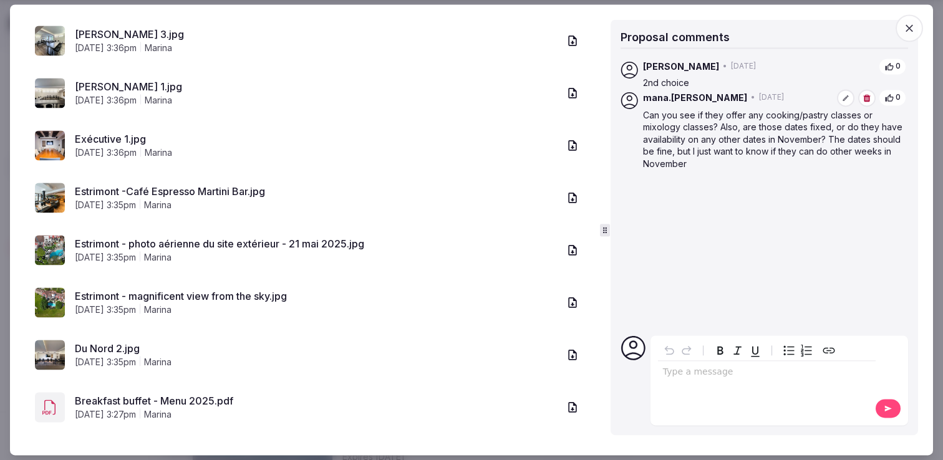
scroll to position [582, 0]
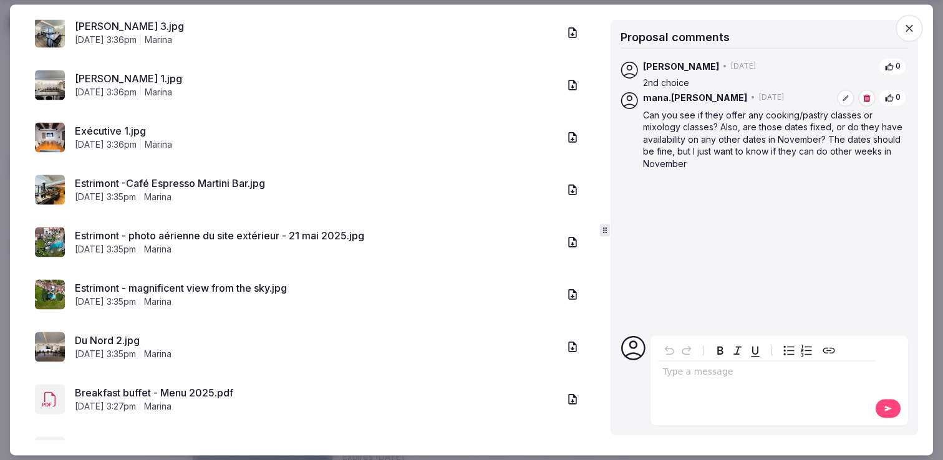
click at [47, 348] on img at bounding box center [50, 347] width 30 height 30
click at [89, 333] on link "Du Nord 2.jpg" at bounding box center [317, 340] width 484 height 15
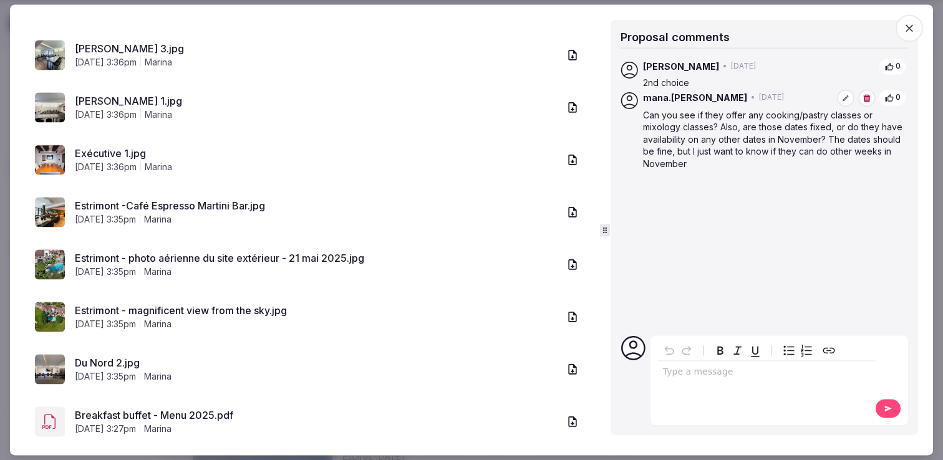
scroll to position [550, 0]
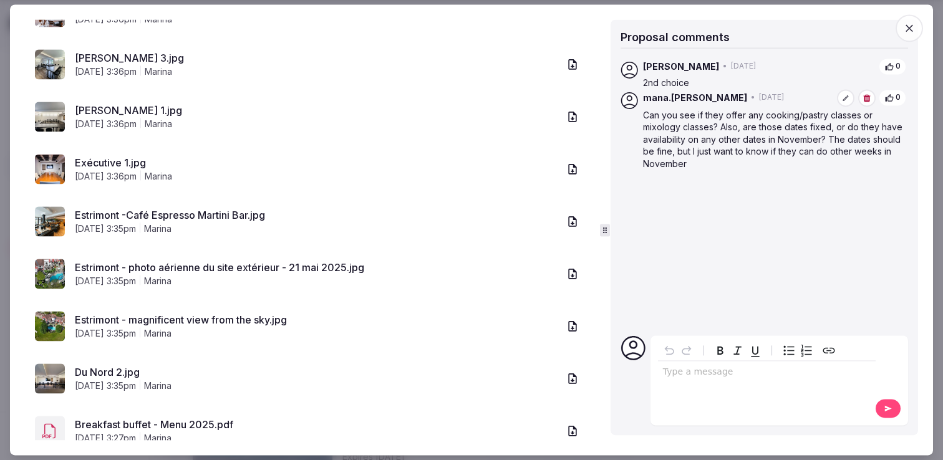
click at [107, 212] on link "Estrimont -Café Espresso Martini Bar.jpg" at bounding box center [317, 215] width 484 height 15
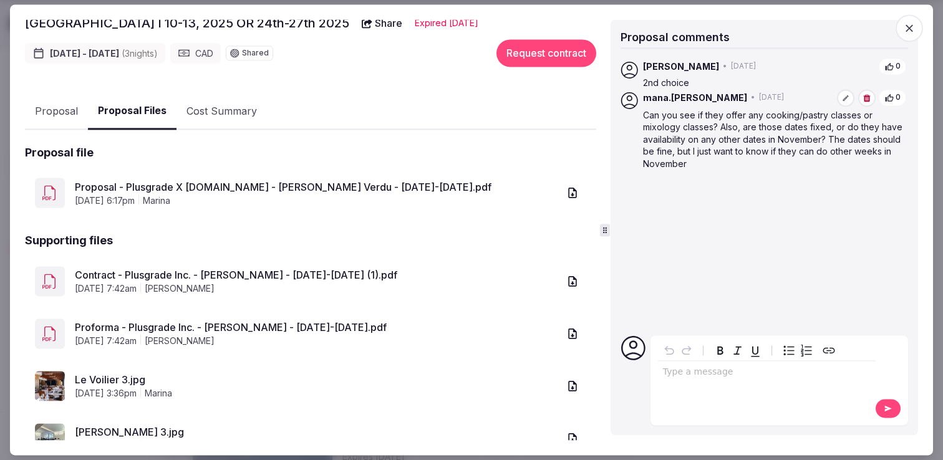
scroll to position [34, 0]
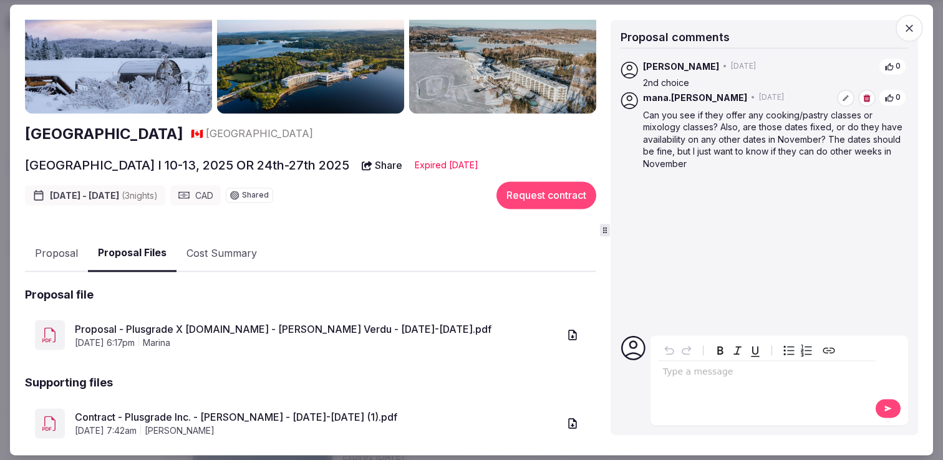
click at [219, 253] on button "Cost Summary" at bounding box center [221, 254] width 90 height 36
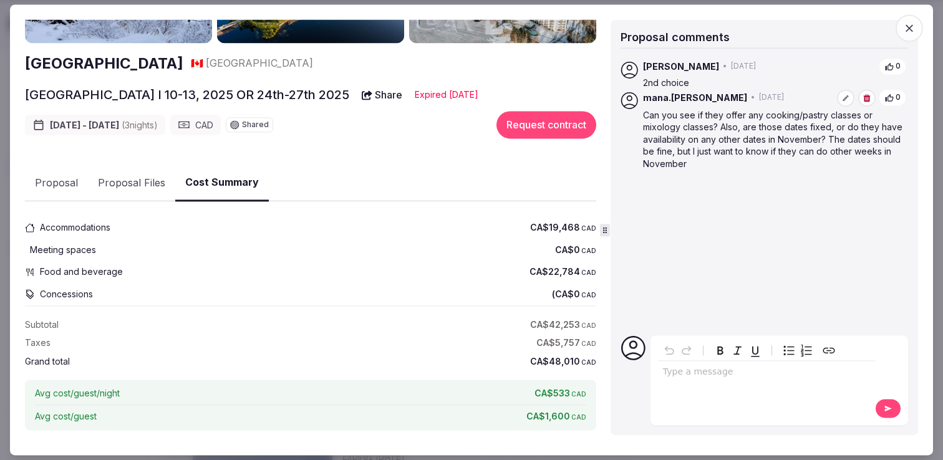
scroll to position [110, 0]
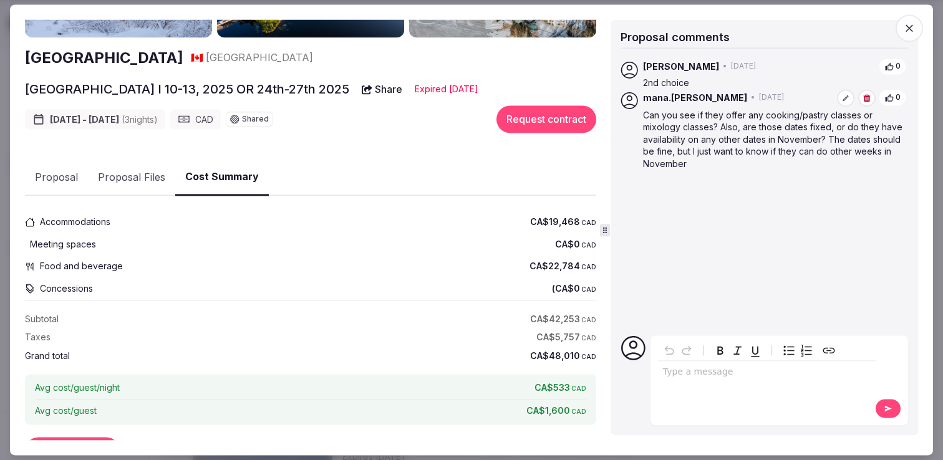
click at [64, 177] on button "Proposal" at bounding box center [56, 178] width 63 height 36
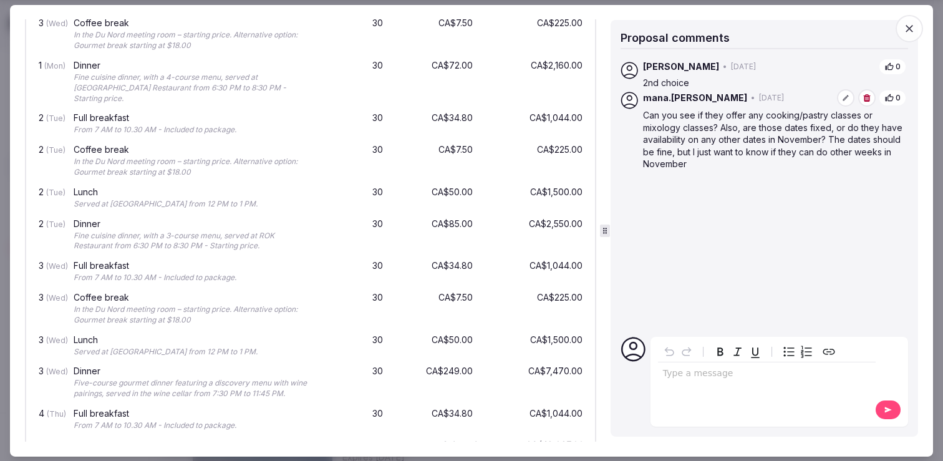
scroll to position [1366, 0]
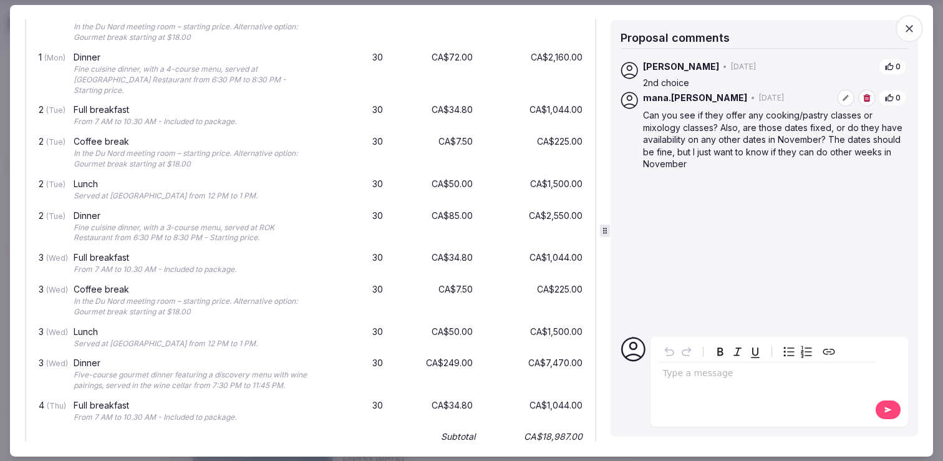
click at [453, 209] on div "CA$85.00" at bounding box center [435, 227] width 80 height 37
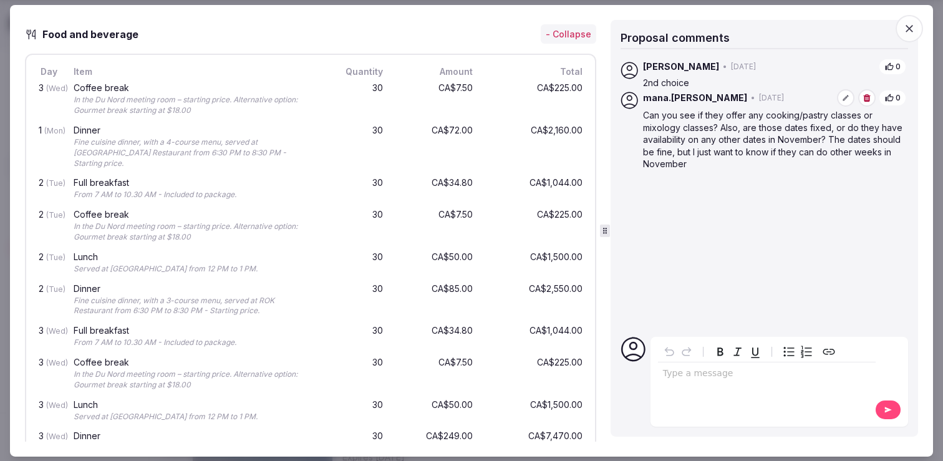
scroll to position [1299, 0]
